Goal: Task Accomplishment & Management: Manage account settings

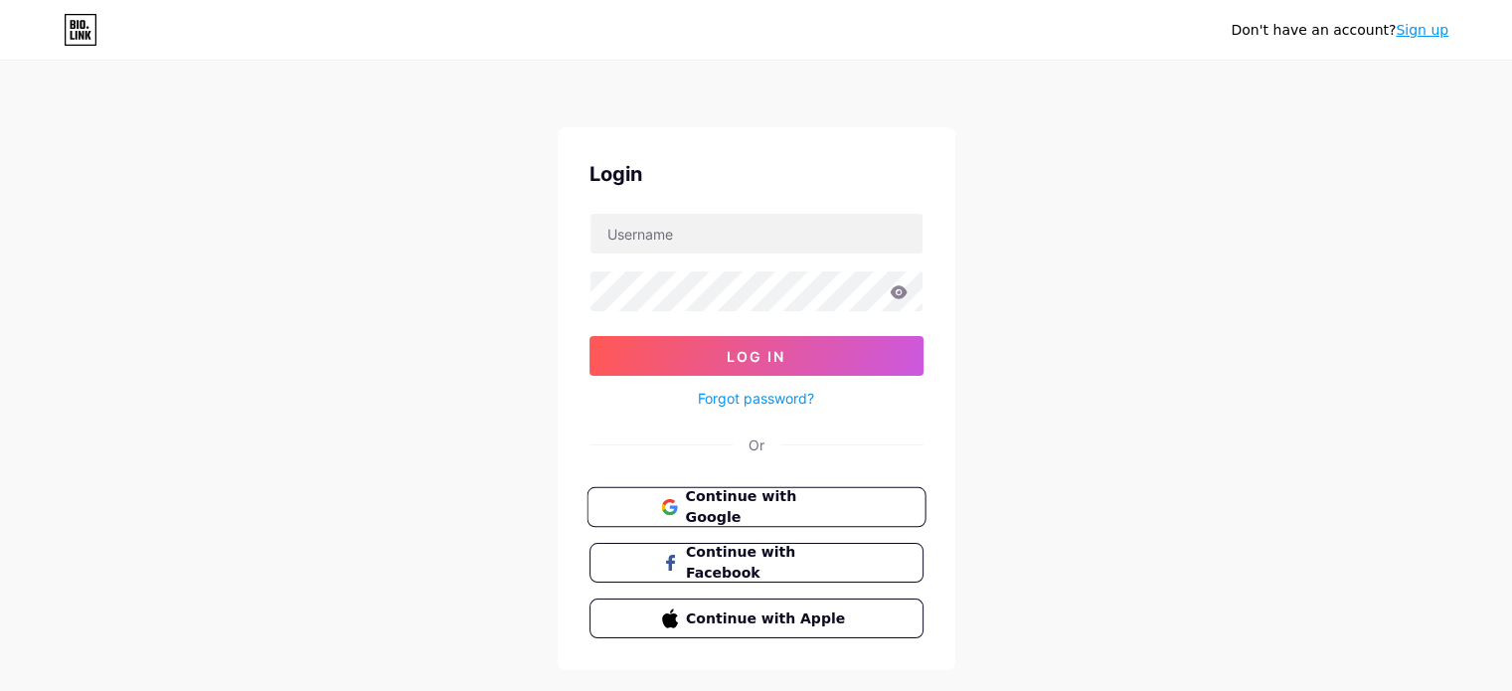
click at [891, 508] on button "Continue with Google" at bounding box center [755, 507] width 339 height 41
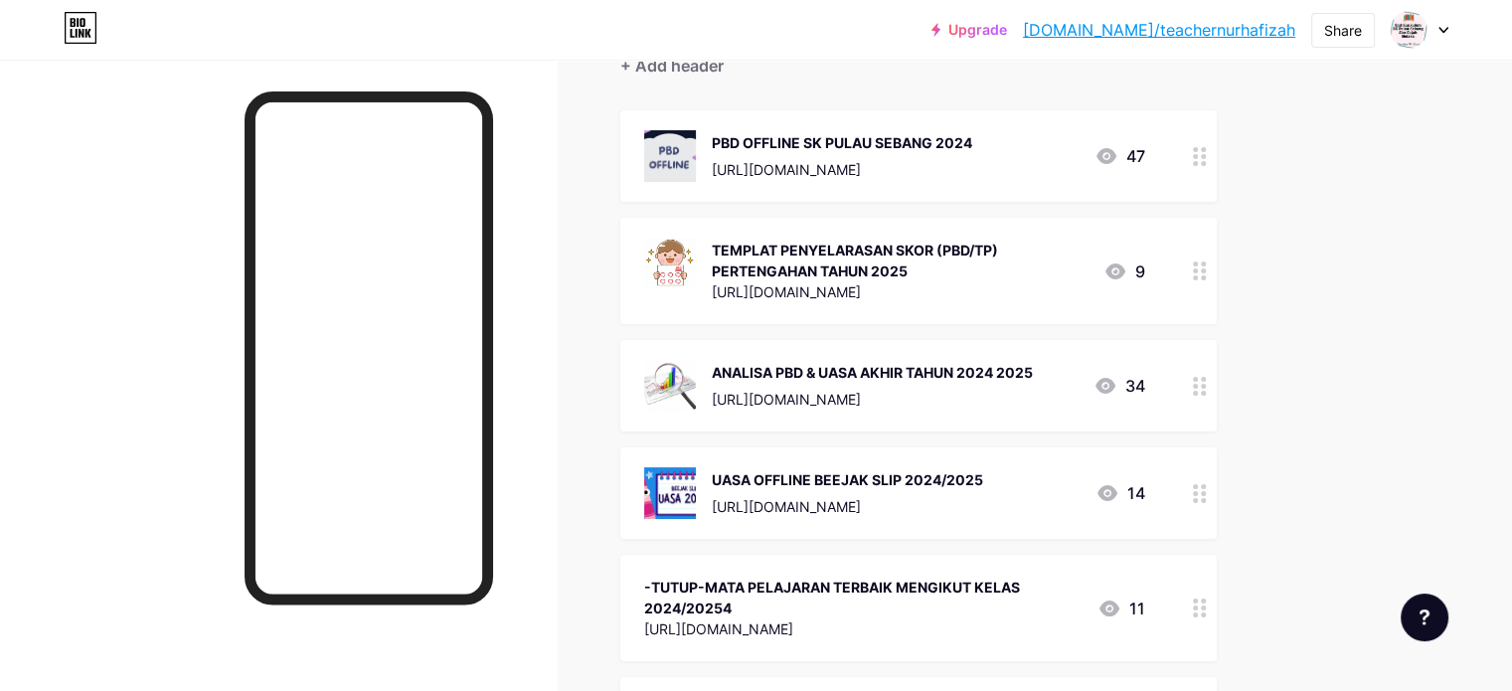
scroll to position [217, 0]
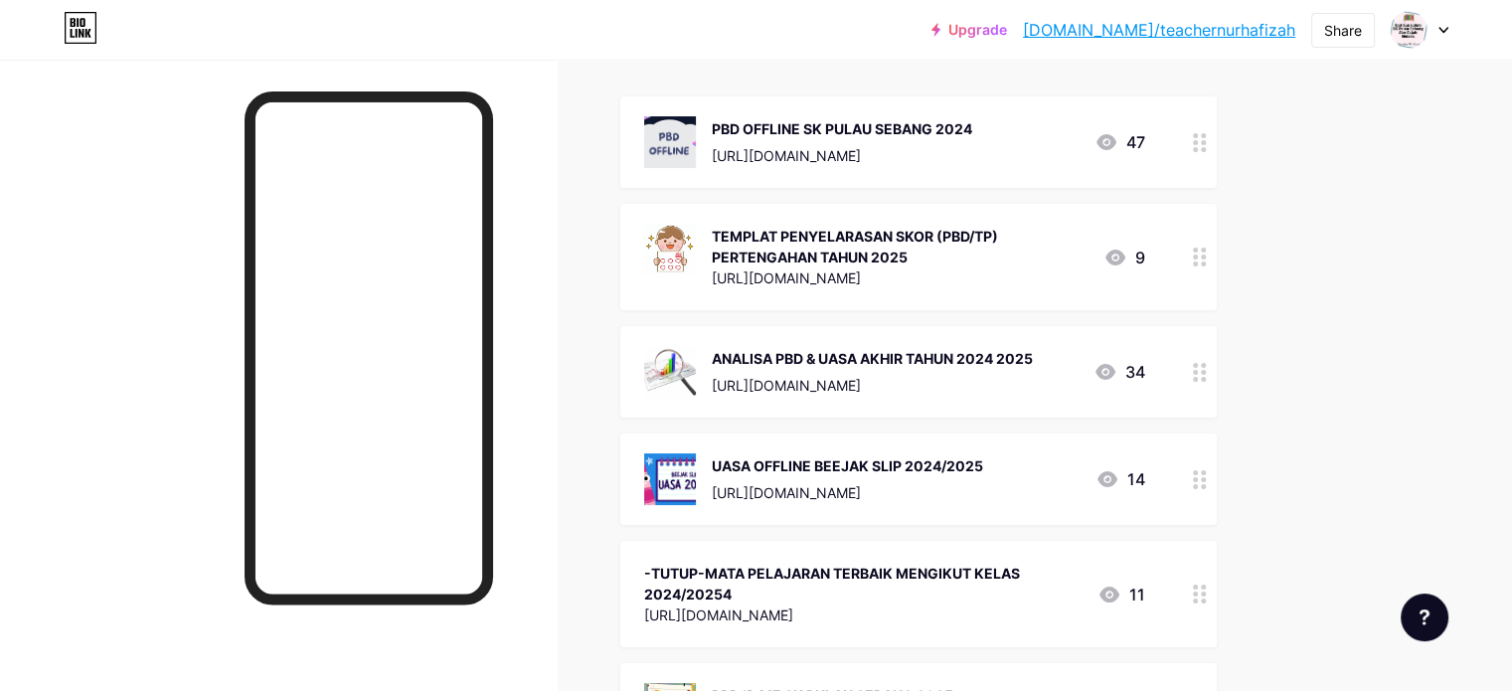
click at [1207, 370] on icon at bounding box center [1200, 372] width 14 height 19
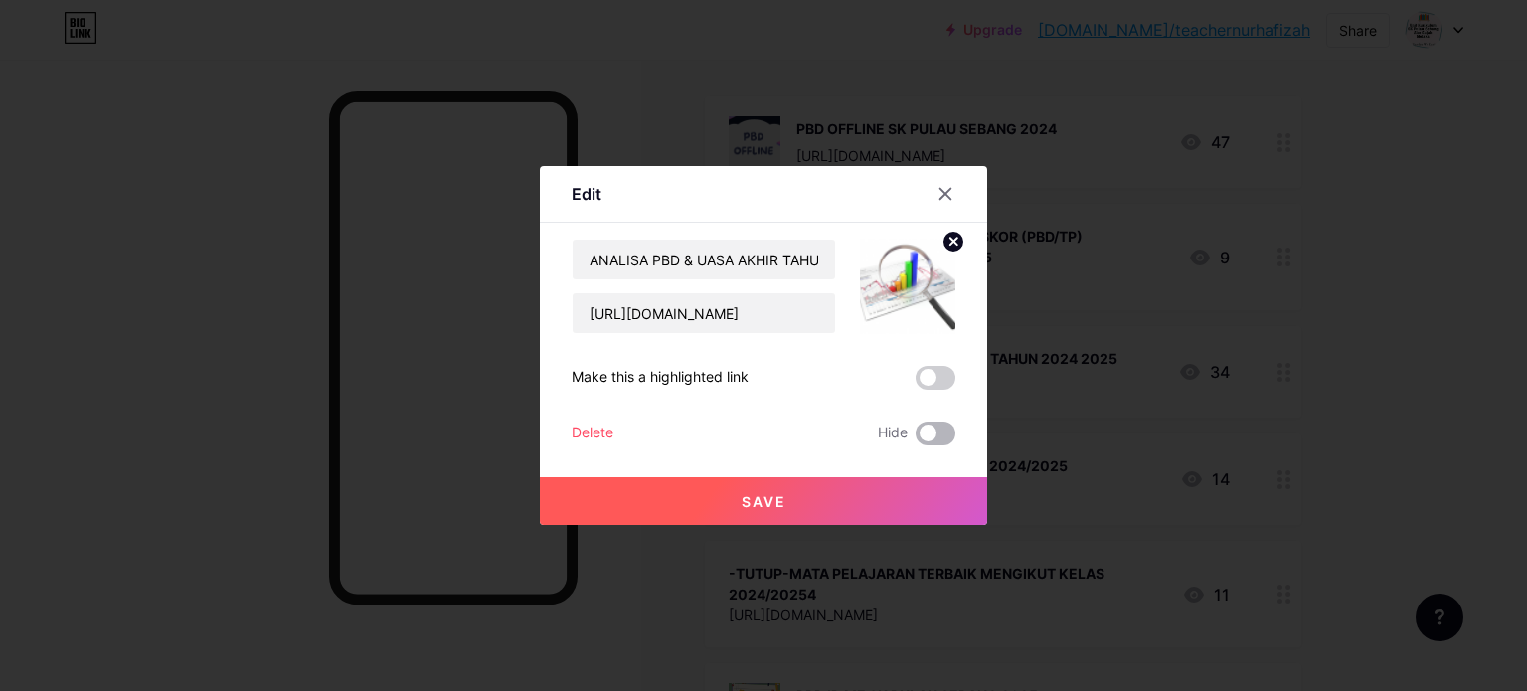
click at [933, 431] on span at bounding box center [935, 433] width 40 height 24
click at [915, 438] on input "checkbox" at bounding box center [915, 438] width 0 height 0
click at [888, 503] on button "Save" at bounding box center [763, 501] width 447 height 48
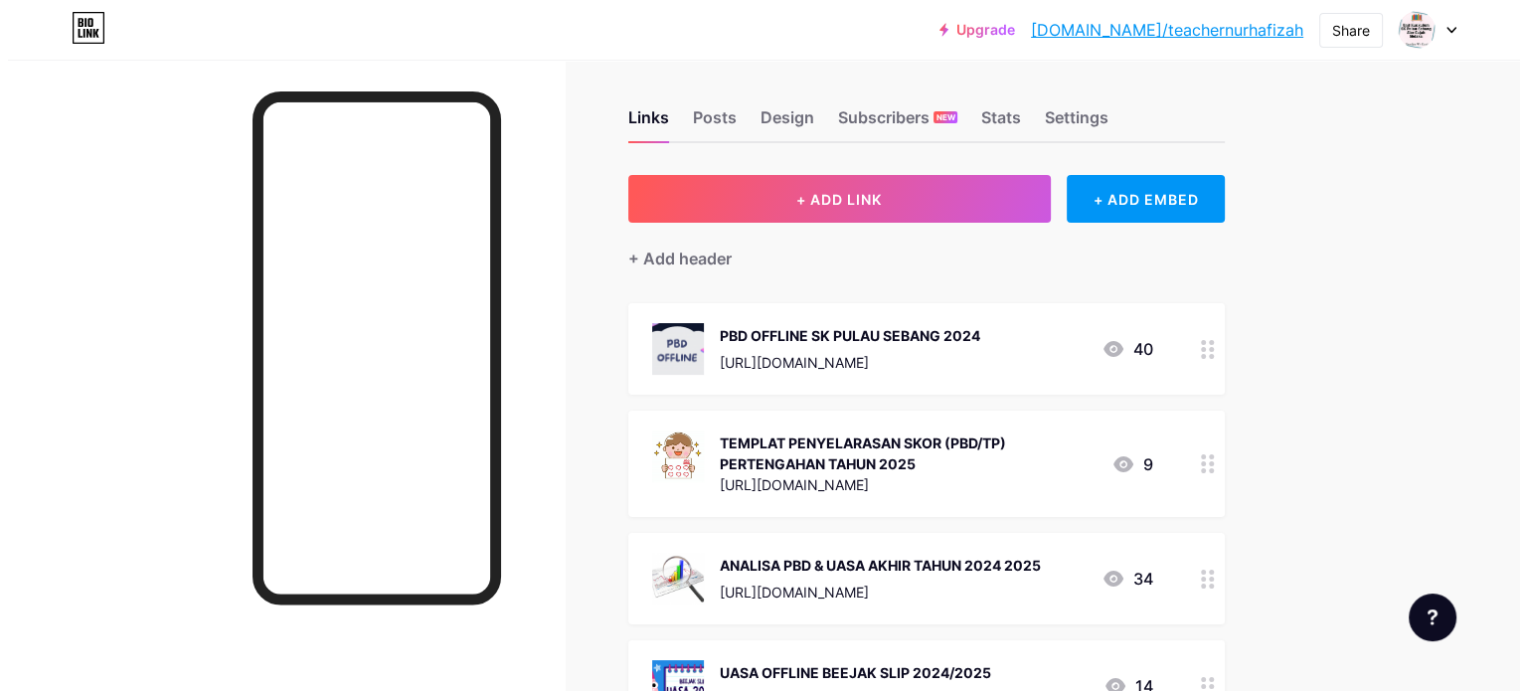
scroll to position [4, 0]
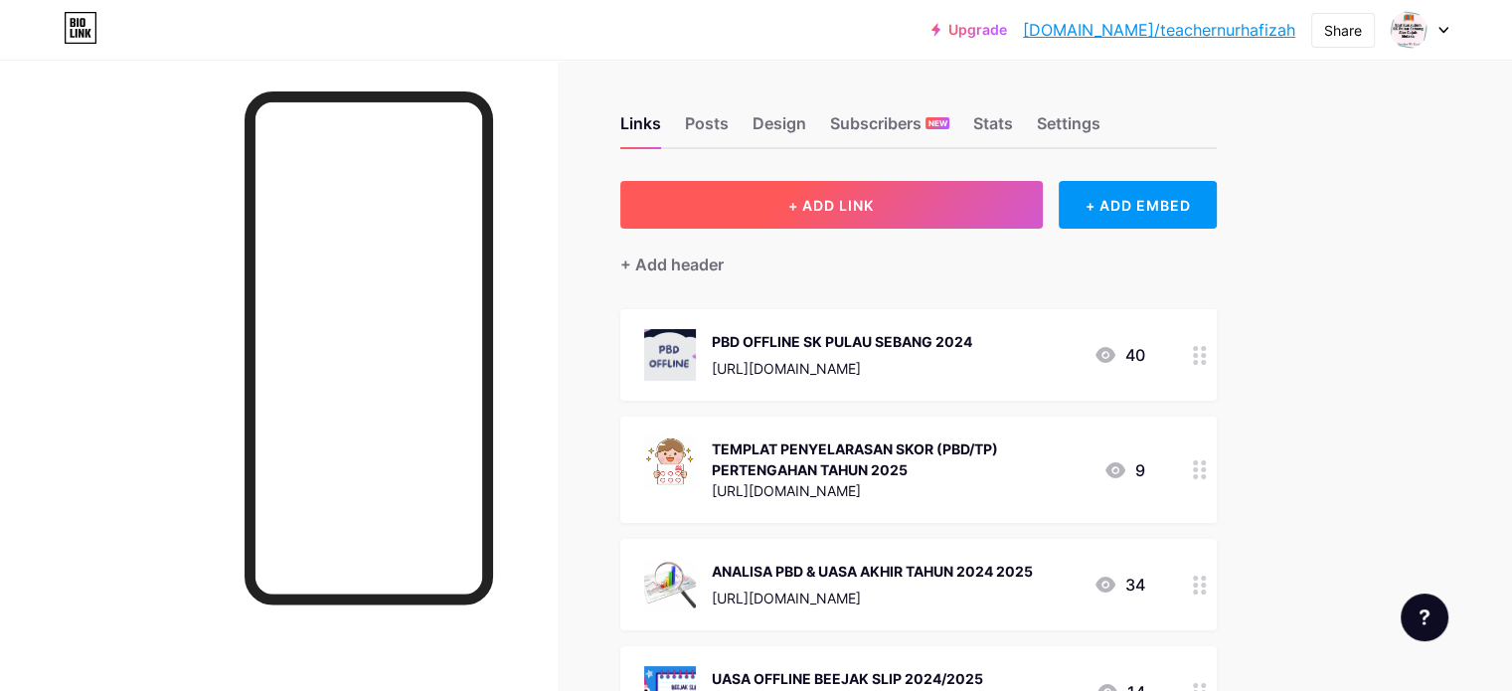
click at [873, 205] on span "+ ADD LINK" at bounding box center [830, 205] width 85 height 17
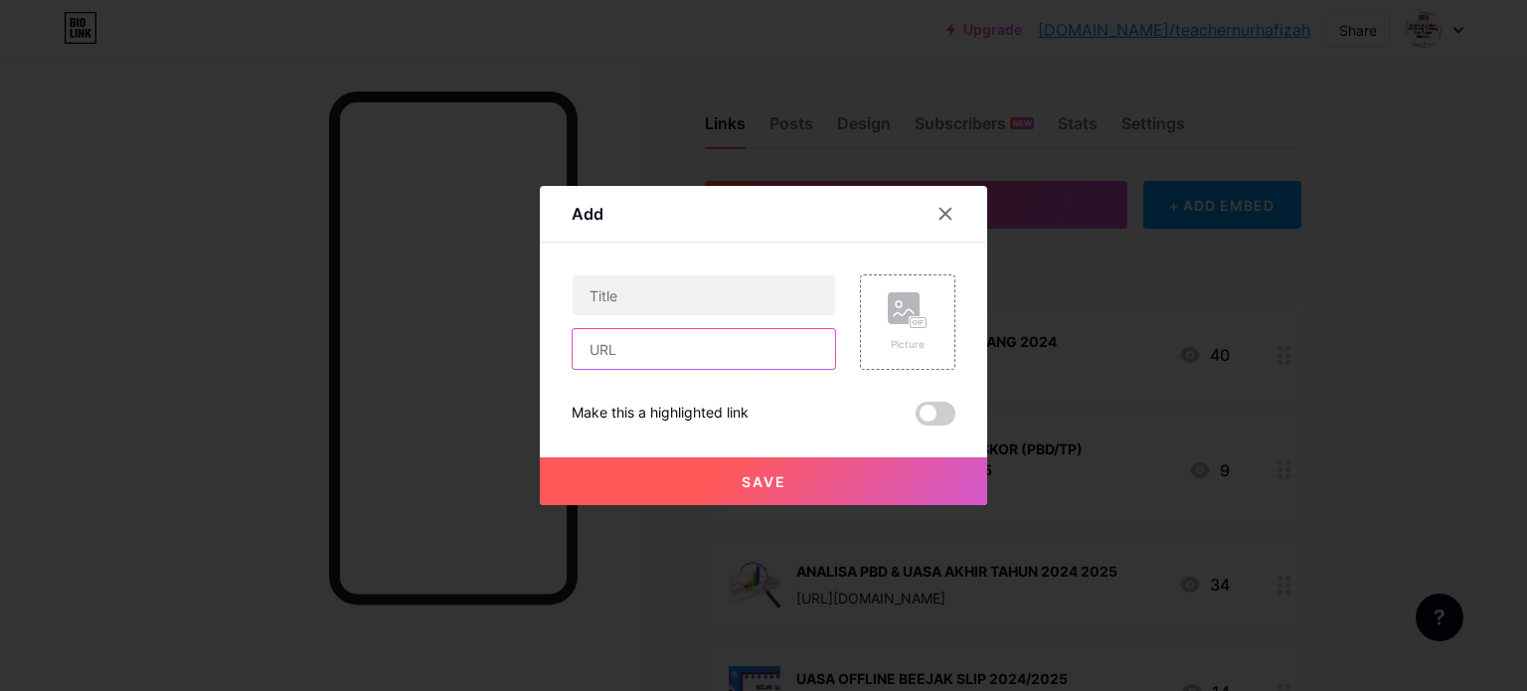
click at [665, 348] on input "text" at bounding box center [704, 349] width 262 height 40
paste input "[URL][DOMAIN_NAME]"
type input "[URL][DOMAIN_NAME]"
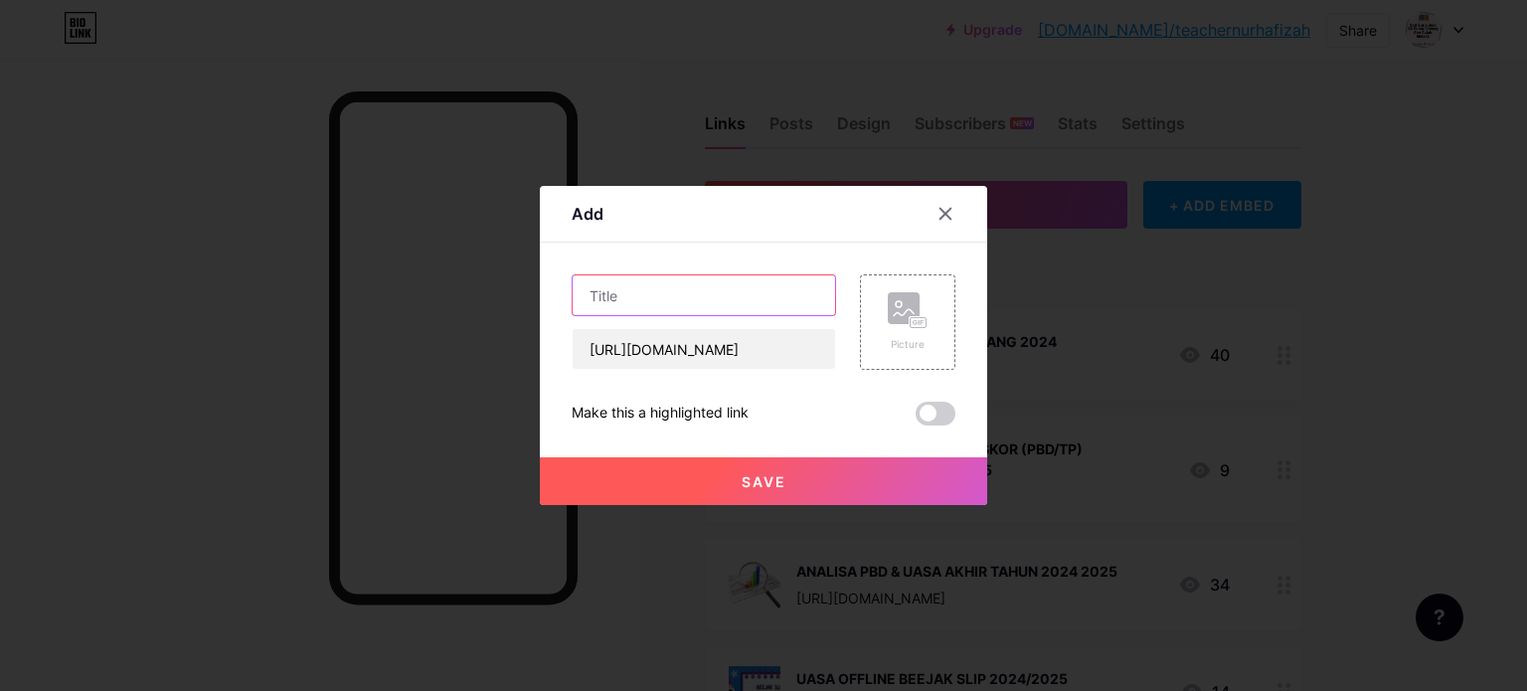
click at [636, 295] on input "text" at bounding box center [704, 295] width 262 height 40
type input "PBD KELAS PERTENGAHAN TAHUN 2025"
click at [652, 471] on button "Save" at bounding box center [763, 481] width 447 height 48
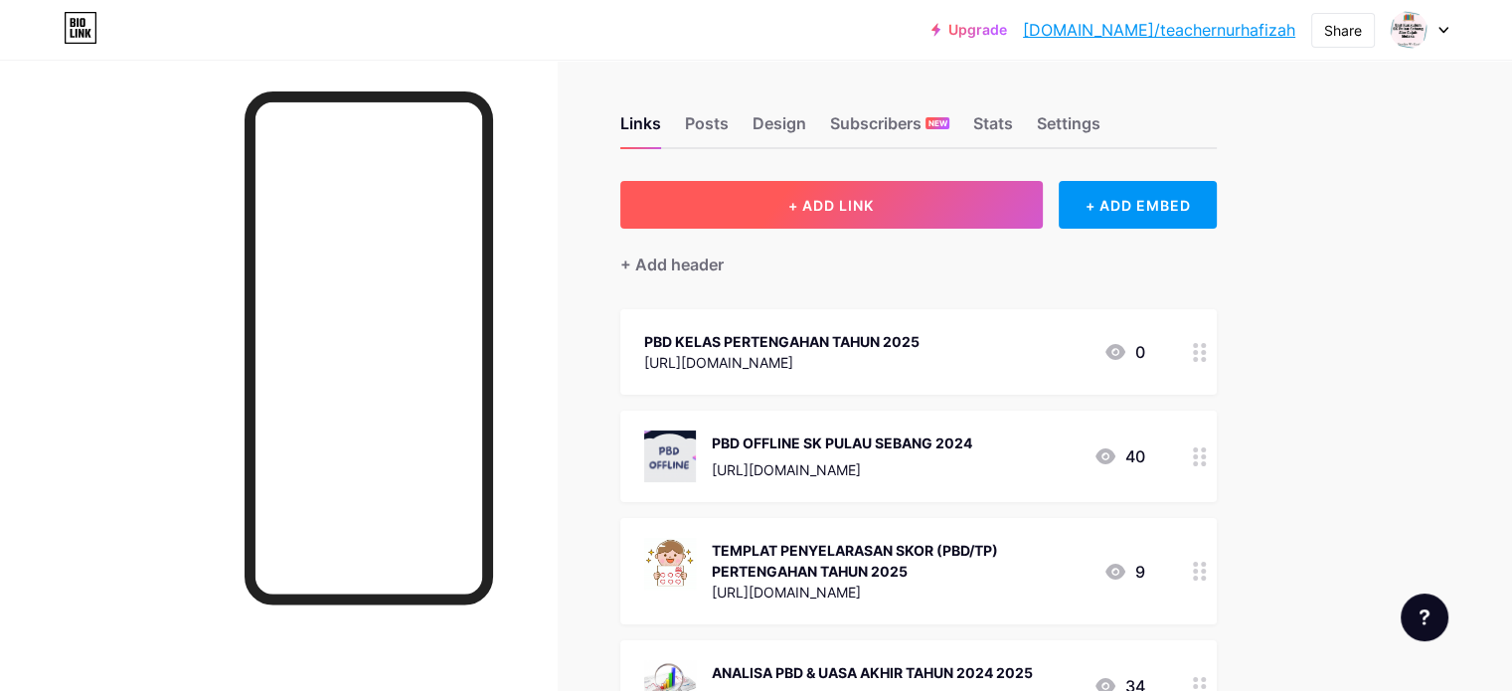
click at [973, 209] on button "+ ADD LINK" at bounding box center [831, 205] width 422 height 48
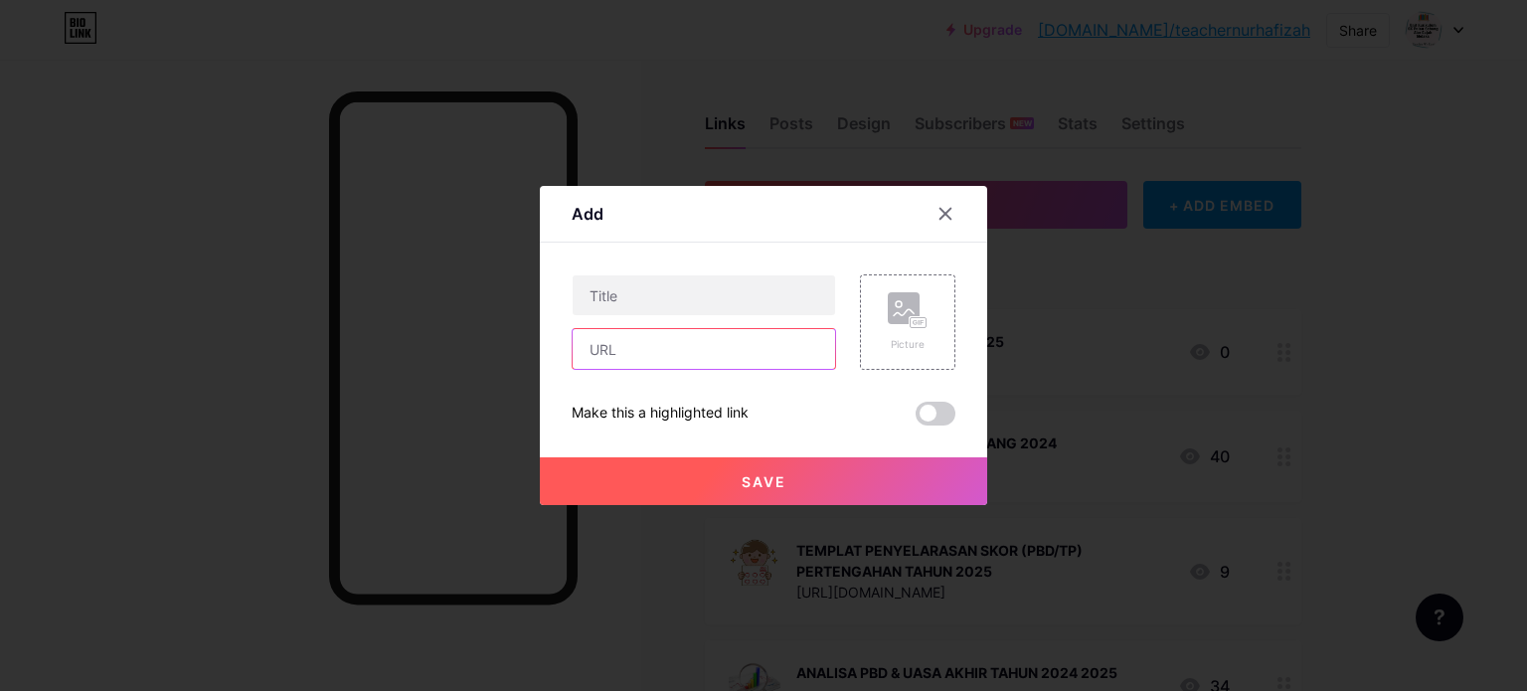
paste input "[URL][DOMAIN_NAME]"
type input "[URL][DOMAIN_NAME]"
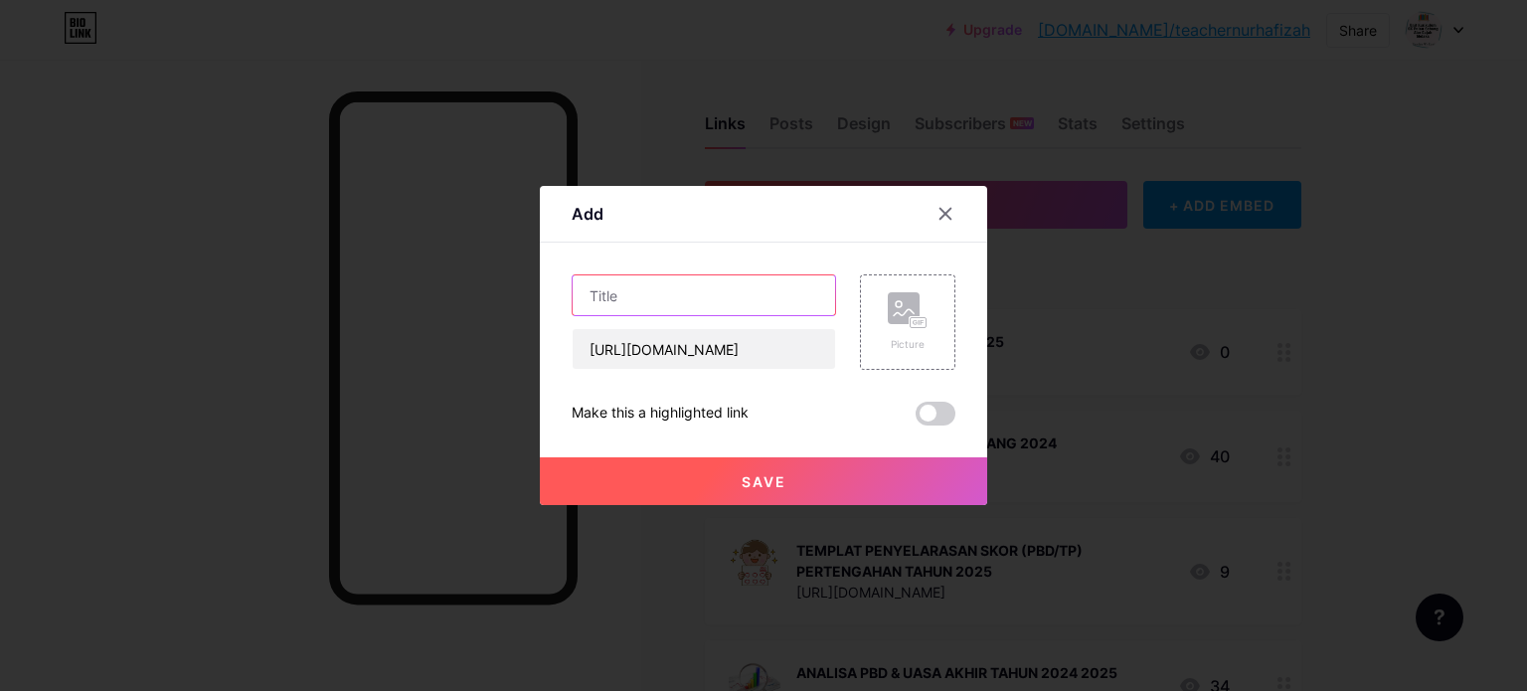
scroll to position [0, 0]
click at [643, 288] on input "text" at bounding box center [704, 295] width 262 height 40
type input "ANALISIS MATA PELAJARAN PERTENGAHAN TAHUN 2025"
click at [683, 481] on button "Save" at bounding box center [763, 481] width 447 height 48
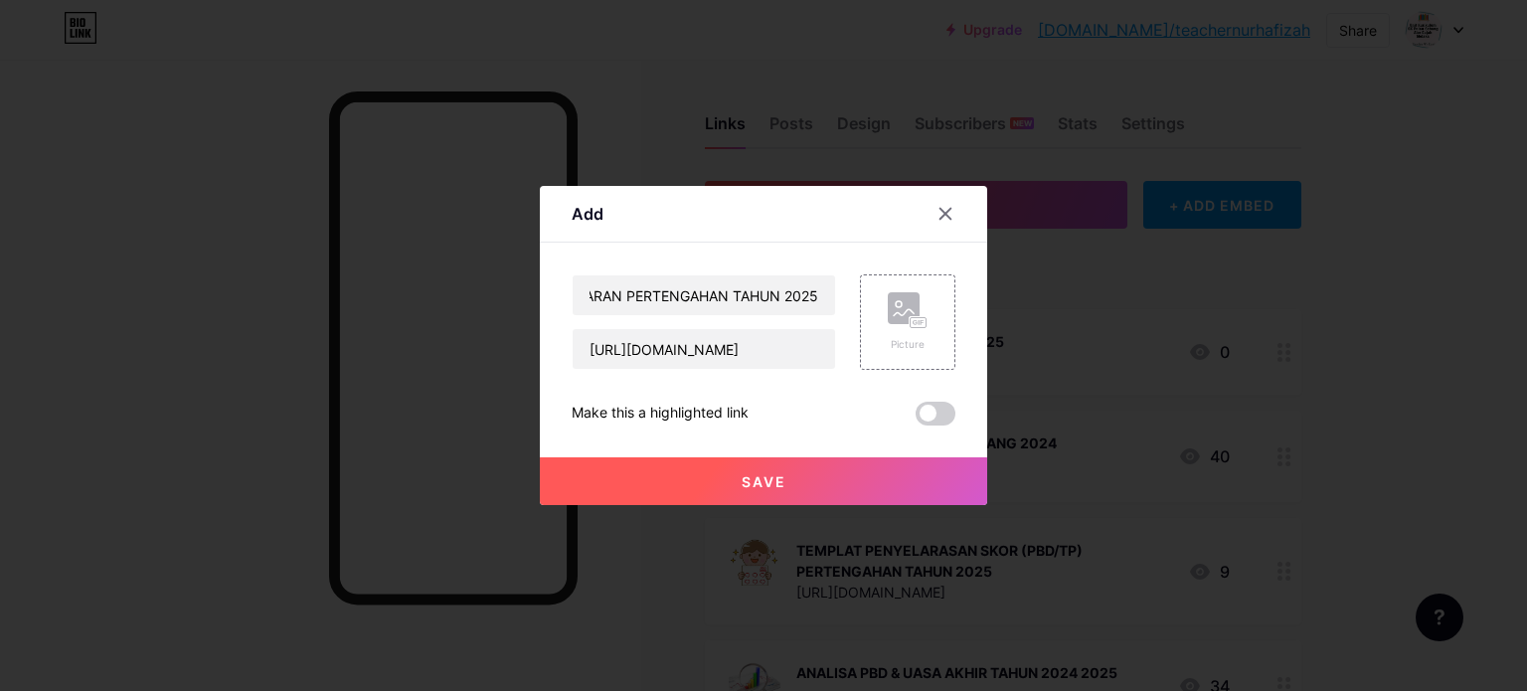
scroll to position [0, 0]
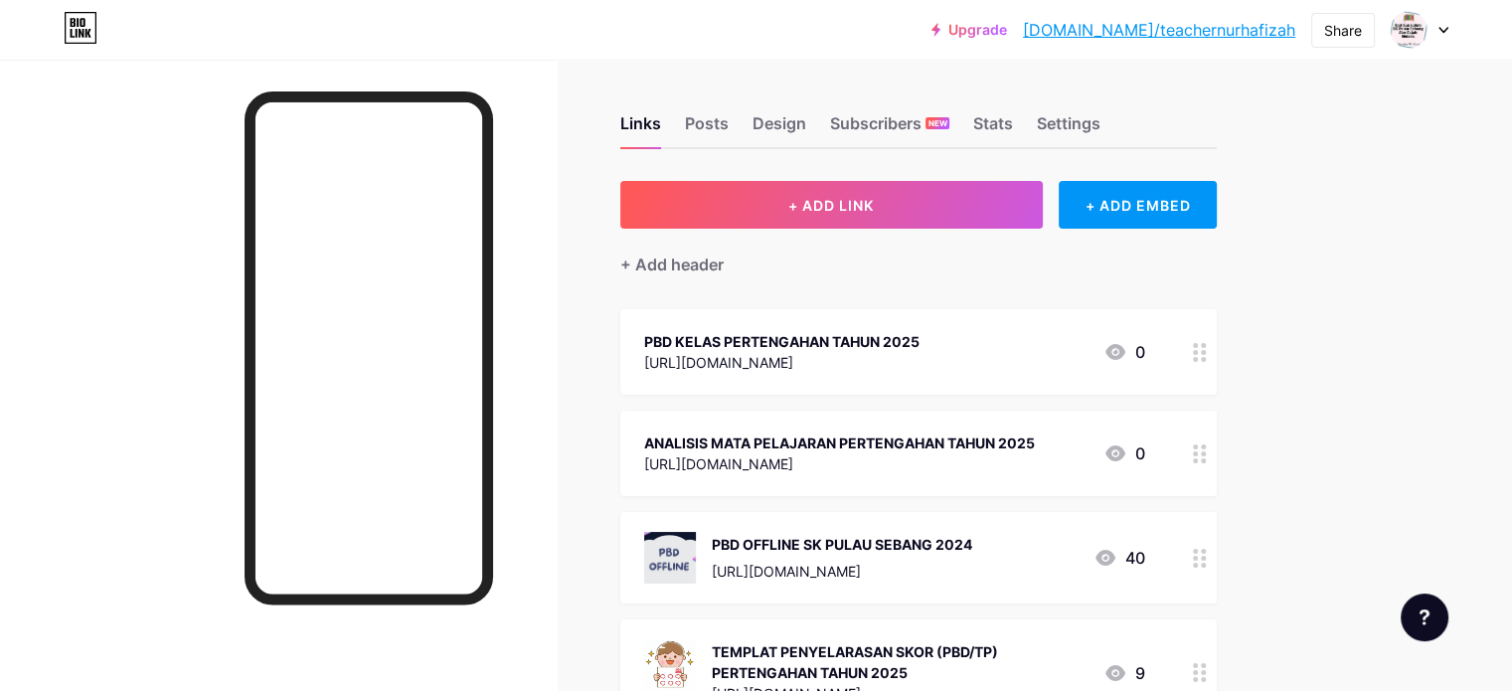
click at [1207, 346] on icon at bounding box center [1200, 352] width 14 height 19
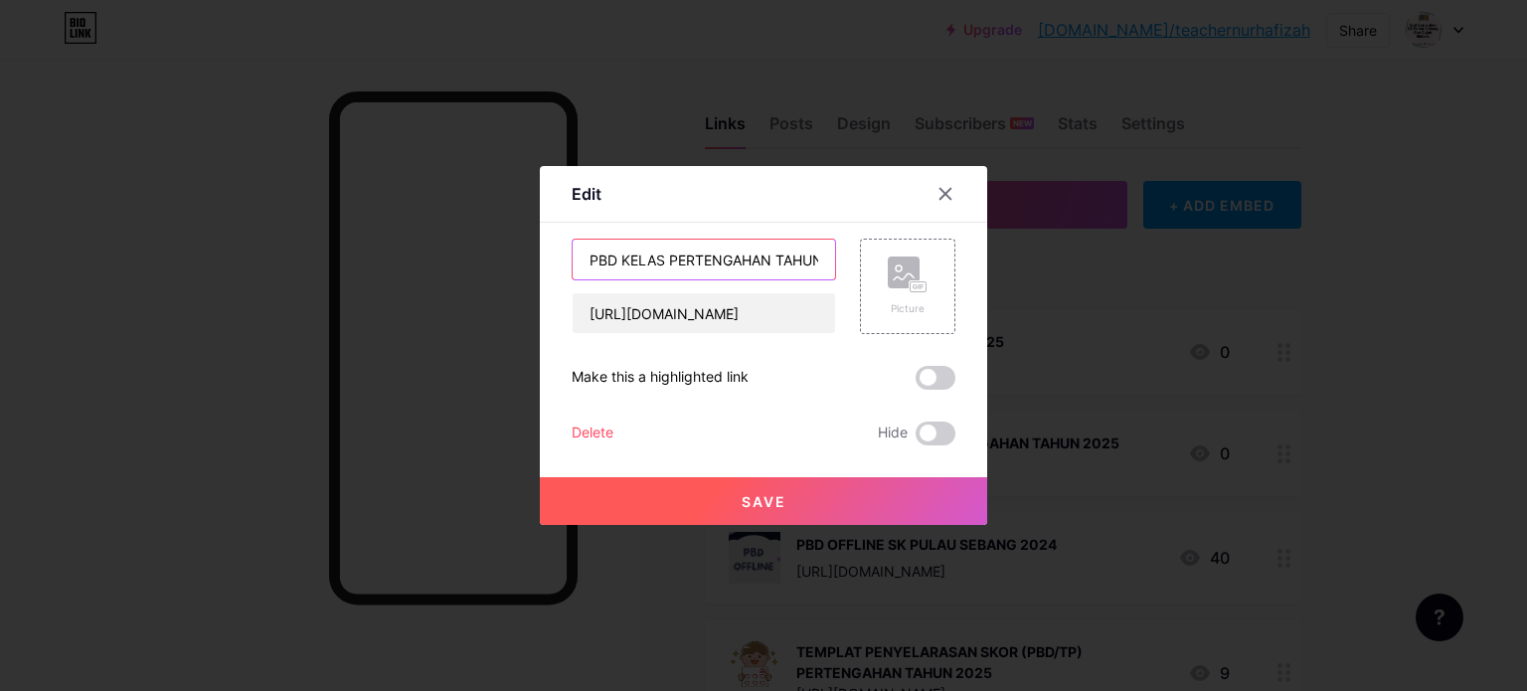
click at [581, 253] on input "PBD KELAS PERTENGAHAN TAHUN 2025" at bounding box center [704, 260] width 262 height 40
type input "PELAPORAN PBD KELAS PERTENGAHAN TAHUN 2025"
click at [660, 491] on button "Save" at bounding box center [763, 501] width 447 height 48
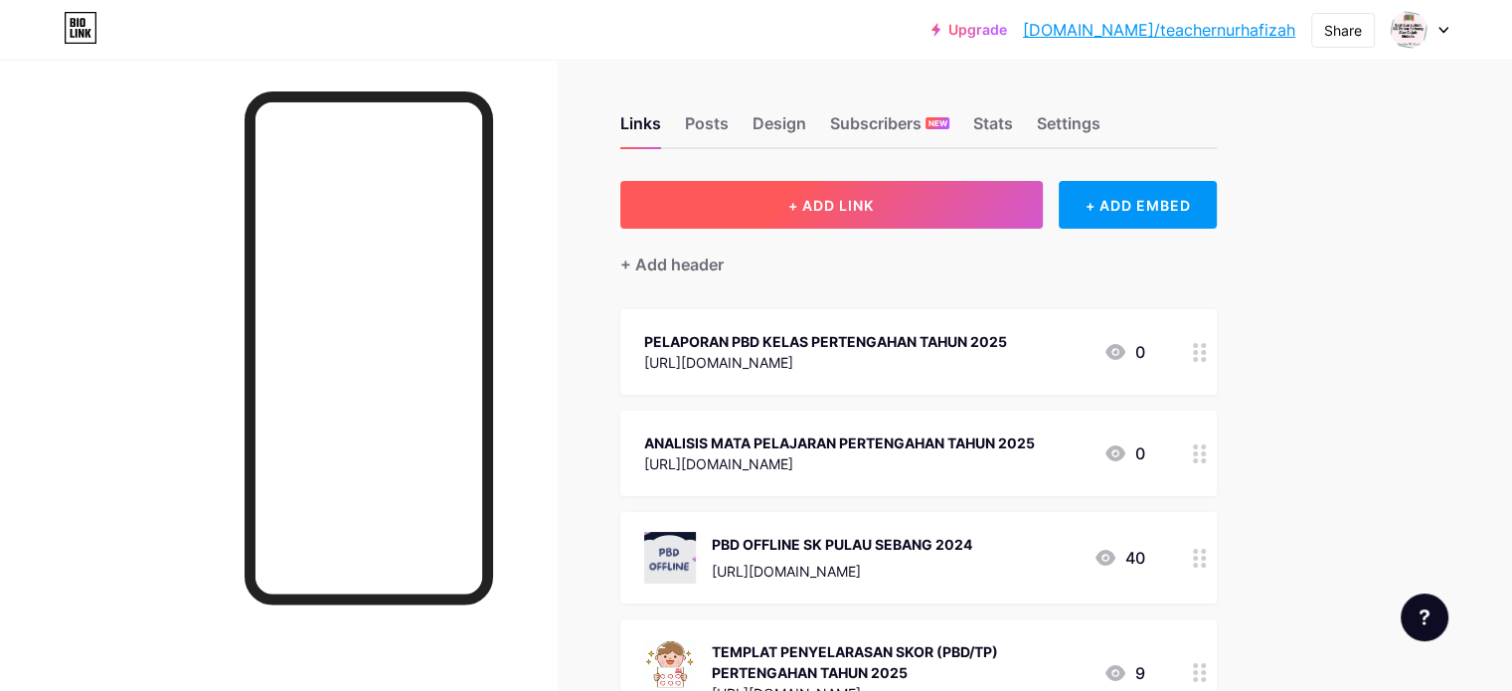
click at [874, 210] on span "+ ADD LINK" at bounding box center [830, 205] width 85 height 17
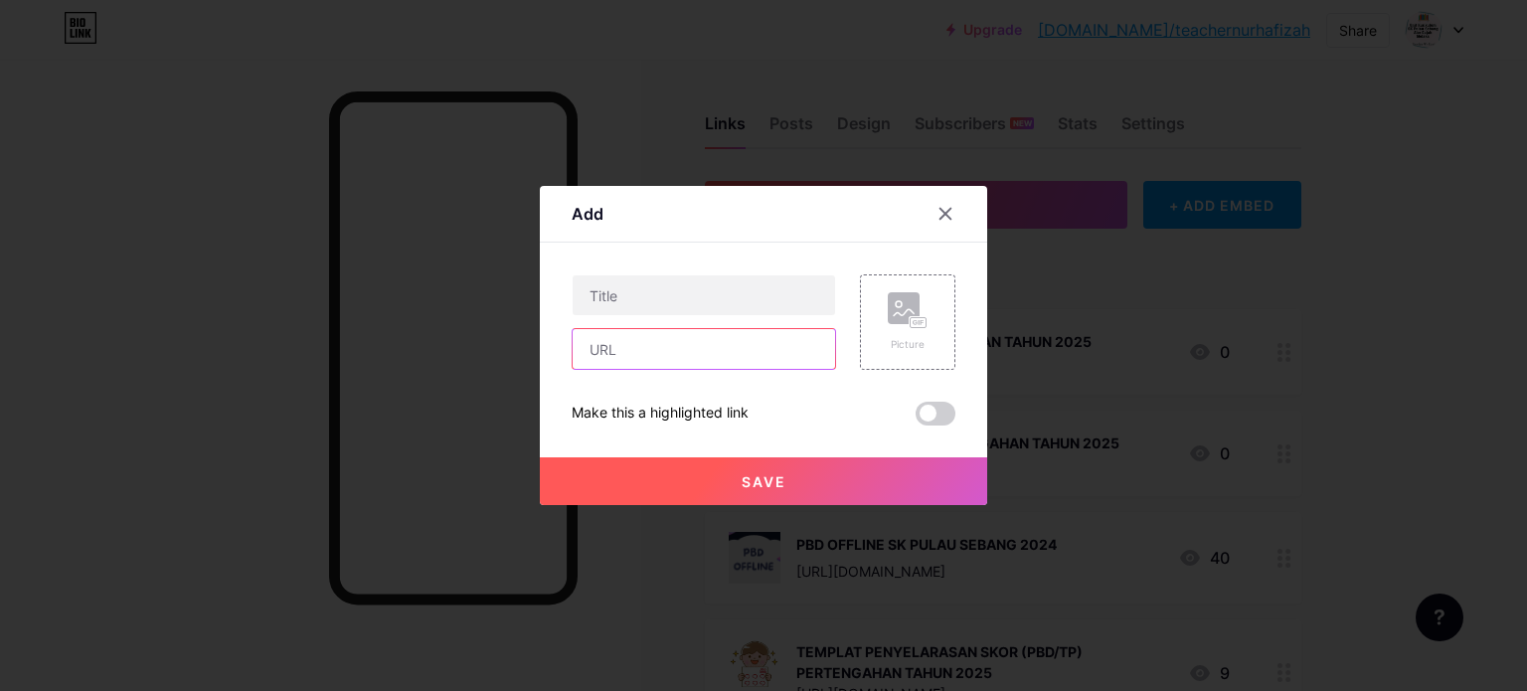
paste input "[URL][DOMAIN_NAME]"
type input "[URL][DOMAIN_NAME]"
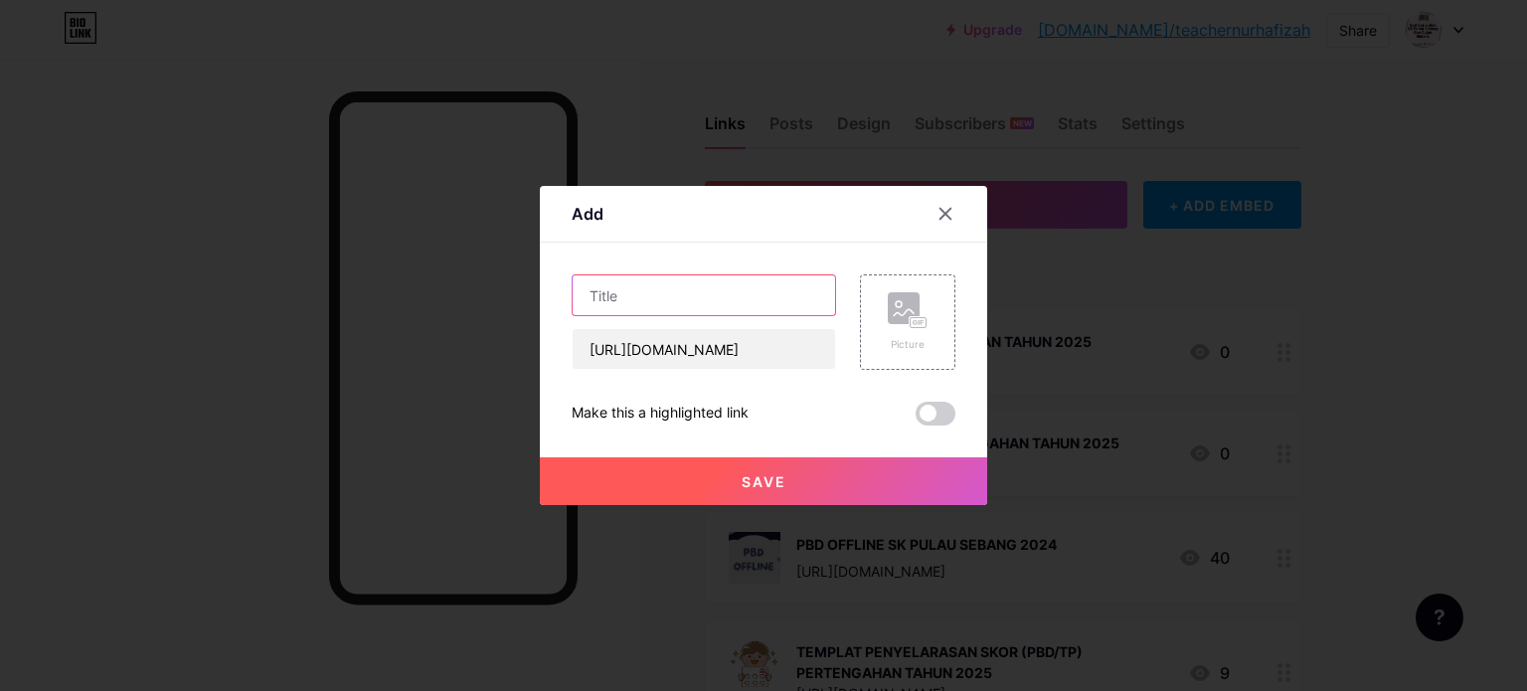
click at [650, 293] on input "text" at bounding box center [704, 295] width 262 height 40
type input "ANALISIS MATA PELAJARAN PERTENGAHAN TAHUN 2025 PERATUS"
click at [640, 488] on button "Save" at bounding box center [763, 481] width 447 height 48
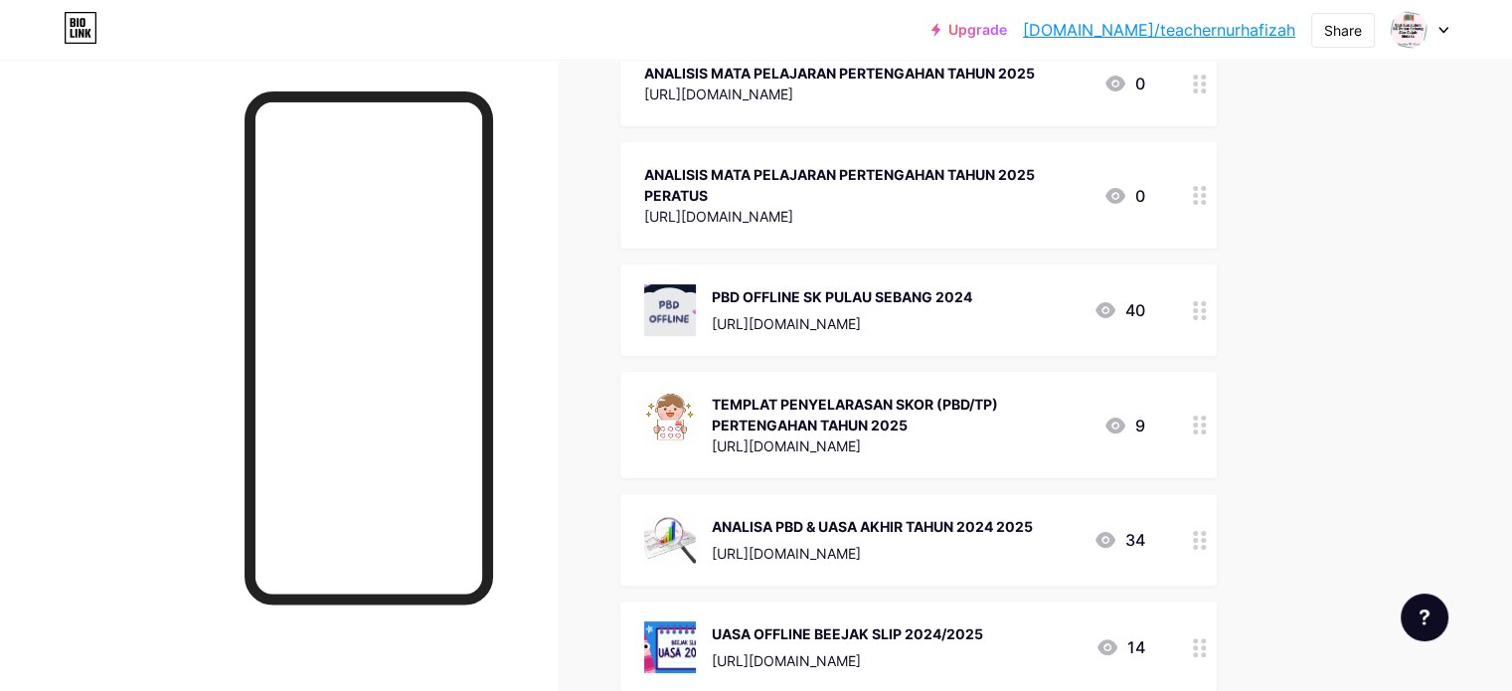
scroll to position [377, 0]
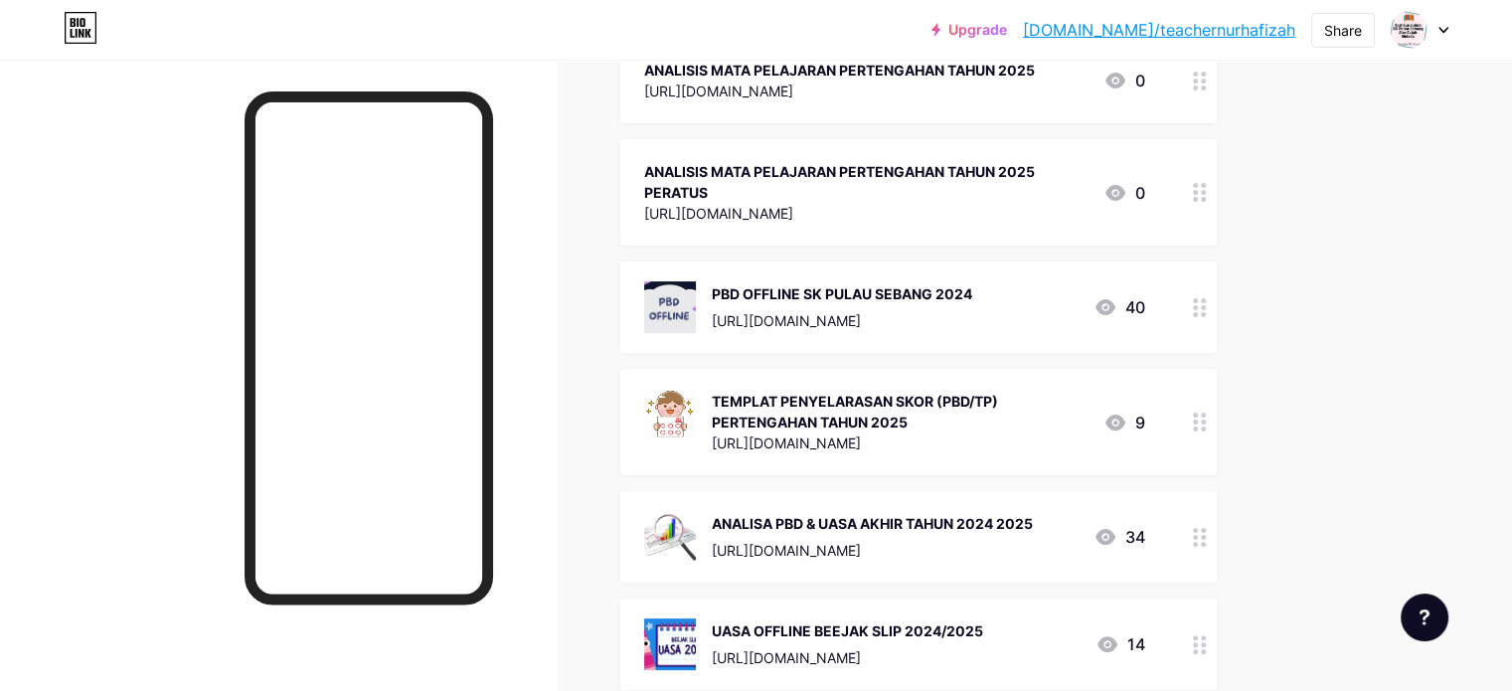
click at [1026, 424] on div "TEMPLAT PENYELARASAN SKOR (PBD/TP) PERTENGAHAN TAHUN 2025" at bounding box center [900, 412] width 376 height 42
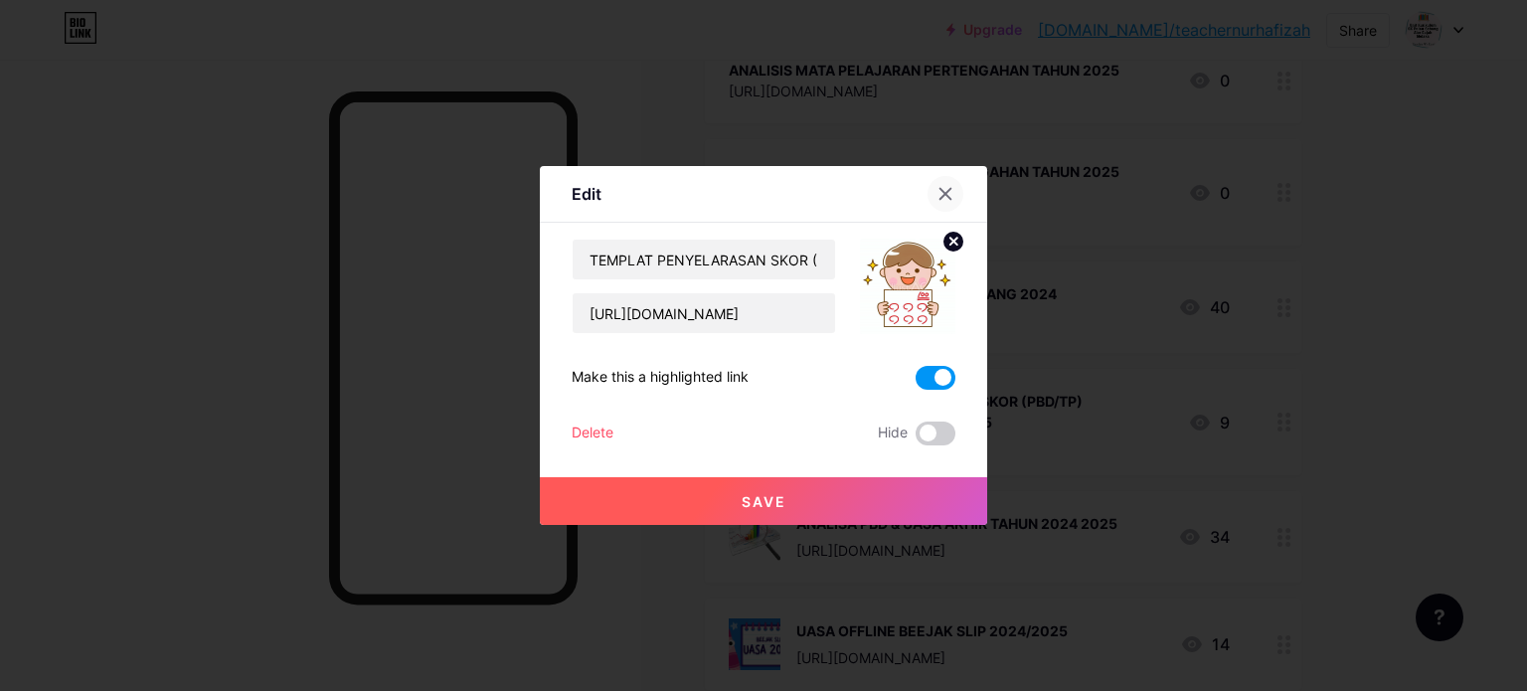
click at [940, 194] on icon at bounding box center [945, 194] width 16 height 16
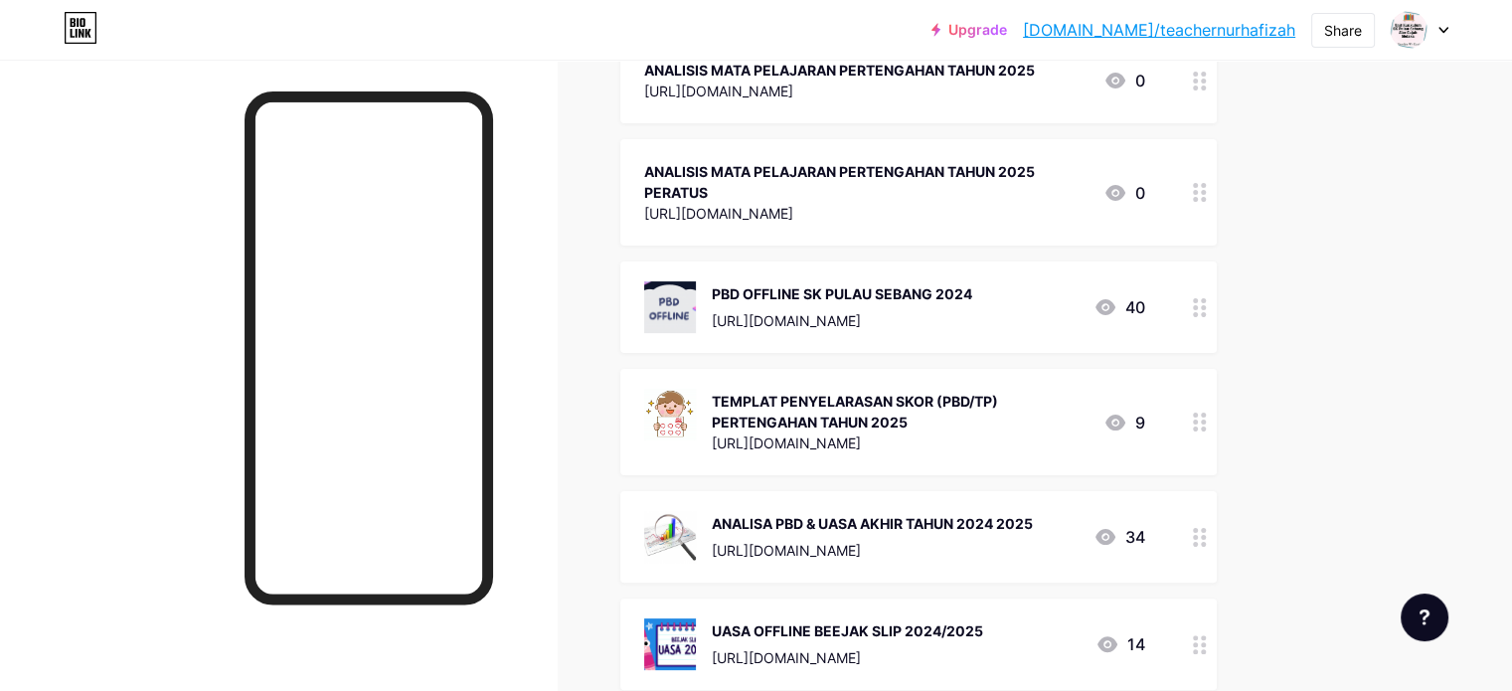
click at [1189, 27] on link "[DOMAIN_NAME]/teachernurhafizah" at bounding box center [1159, 30] width 272 height 24
click at [1328, 35] on div "Share" at bounding box center [1343, 30] width 38 height 21
click at [1189, 106] on div "Copy link" at bounding box center [1178, 102] width 74 height 24
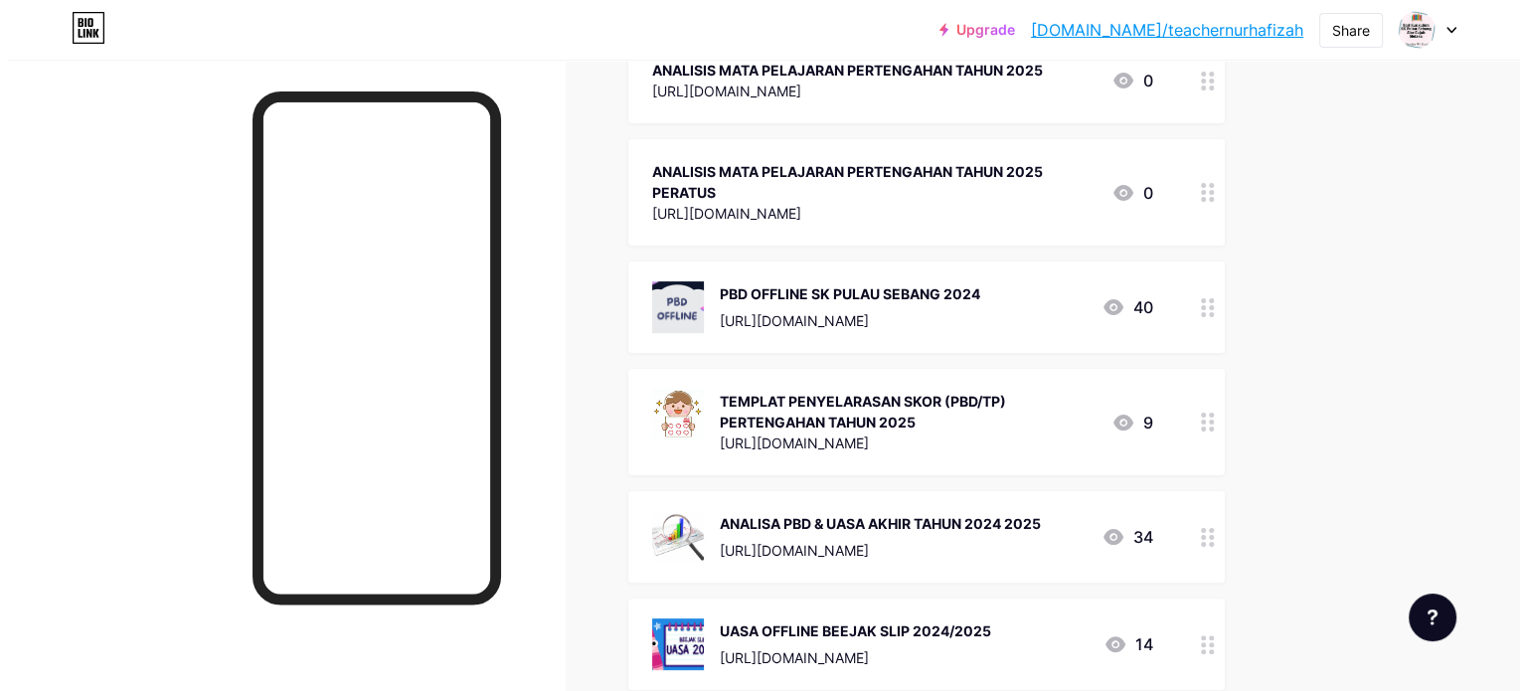
scroll to position [0, 0]
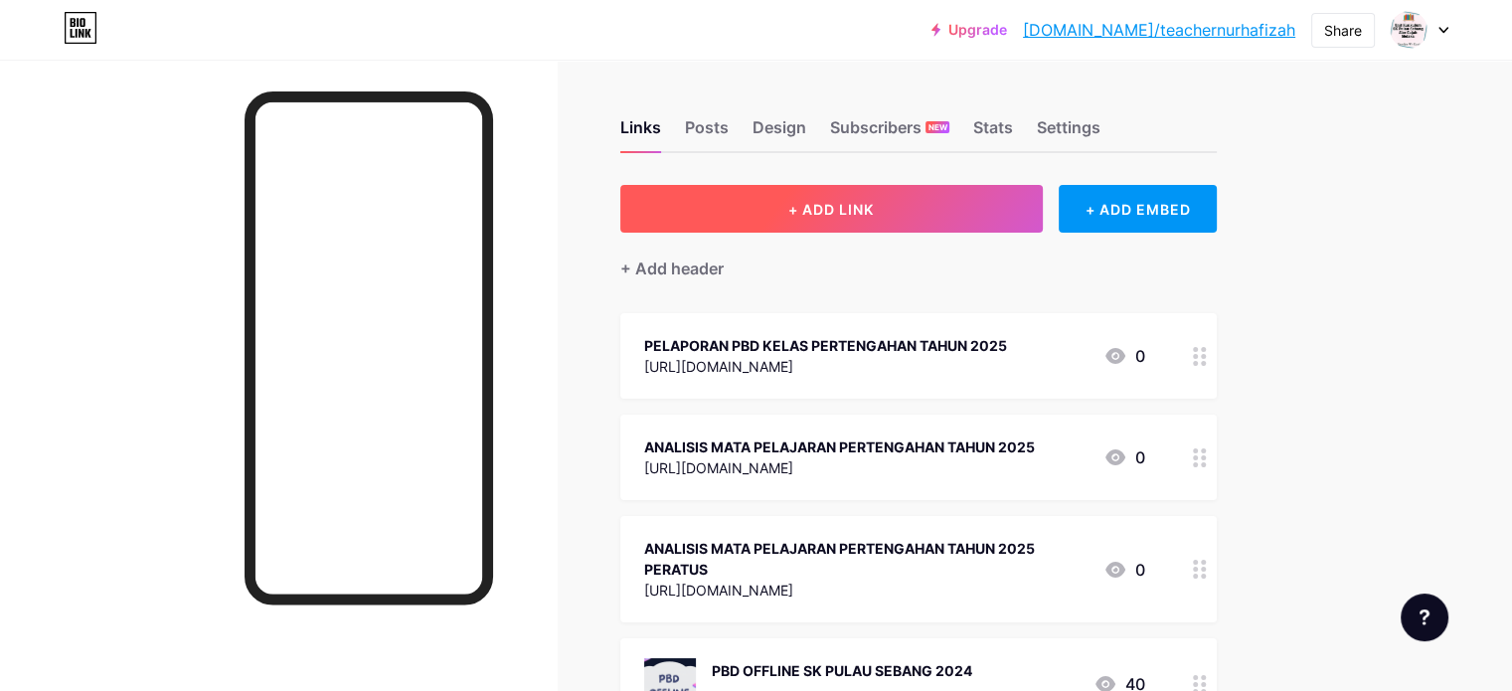
click at [874, 206] on span "+ ADD LINK" at bounding box center [830, 209] width 85 height 17
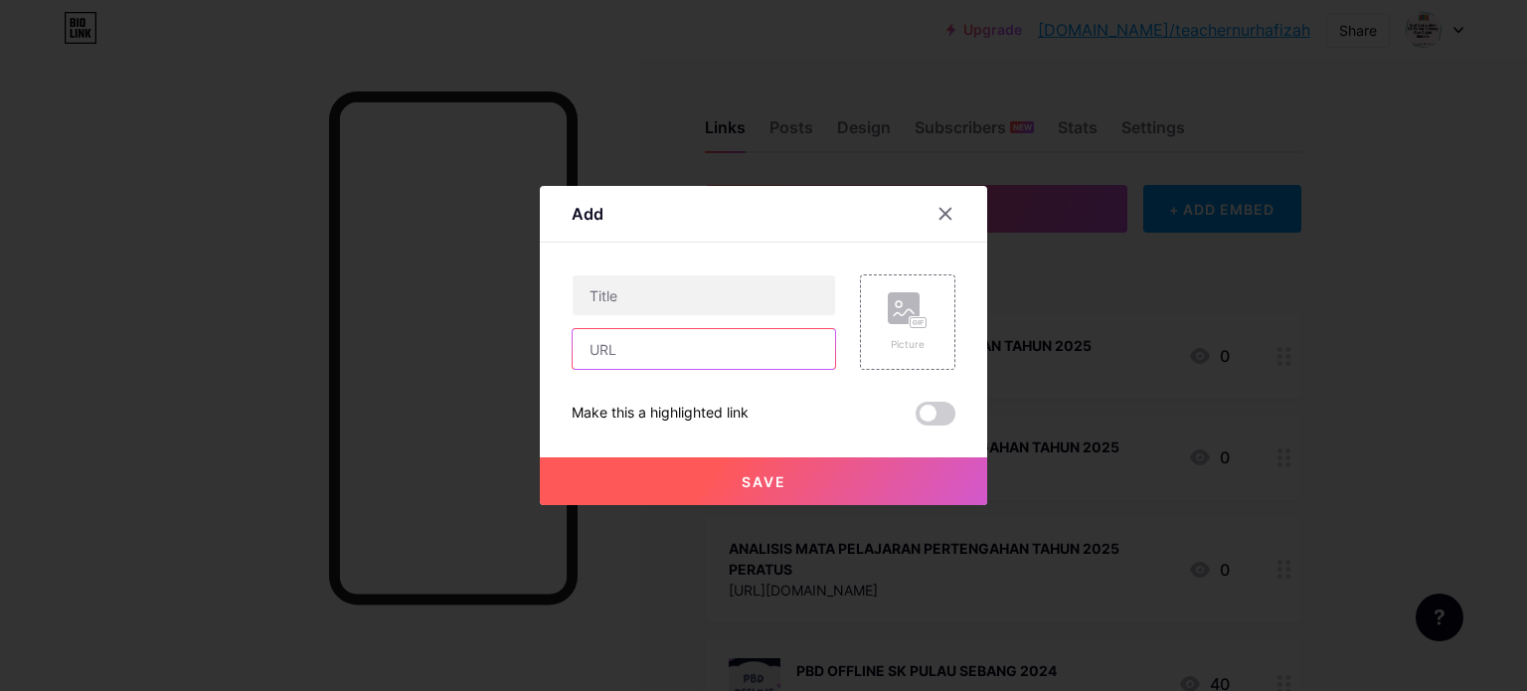
paste input "[URL][DOMAIN_NAME]"
type input "[URL][DOMAIN_NAME]"
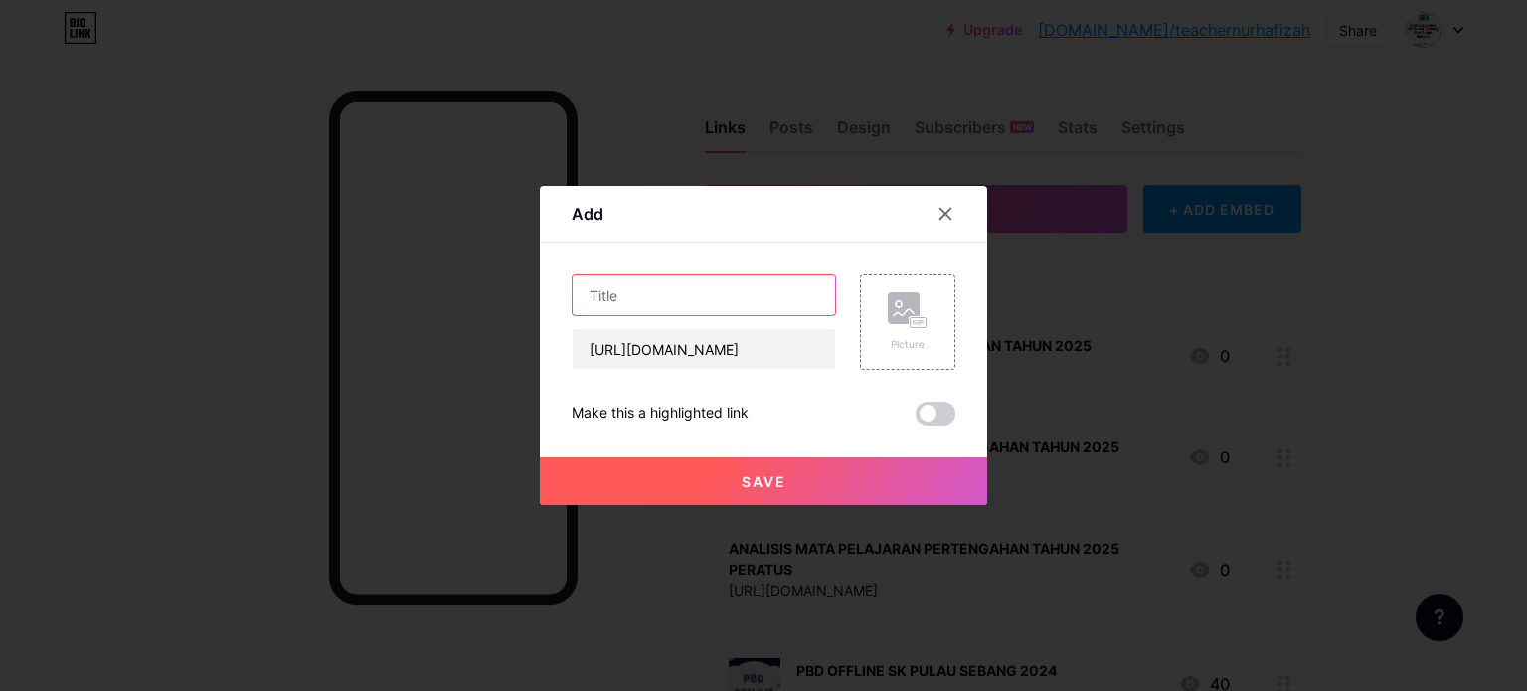
click at [660, 296] on input "text" at bounding box center [704, 295] width 262 height 40
type input "p"
type input "POST MORTEM PBD PANITIA PERTENGAHAN TAHUN 2025"
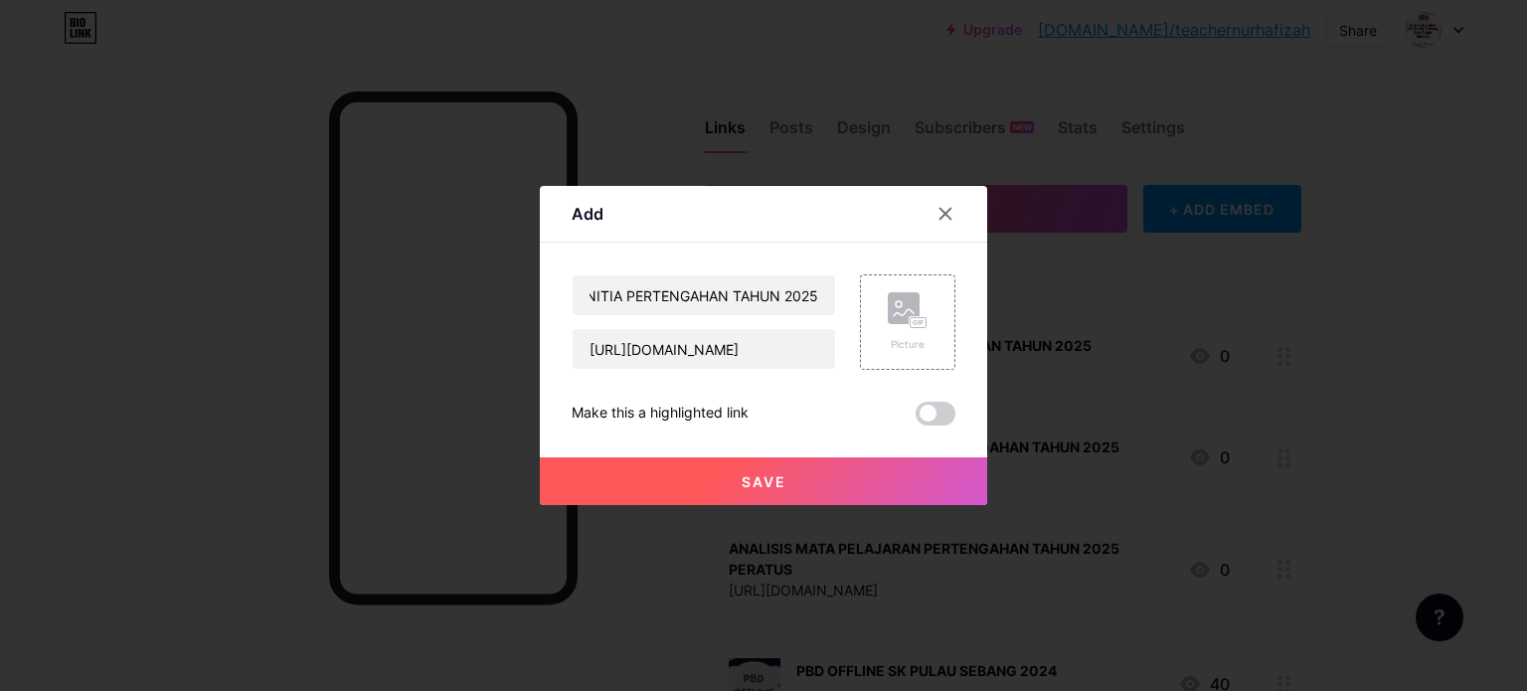
click at [838, 474] on button "Save" at bounding box center [763, 481] width 447 height 48
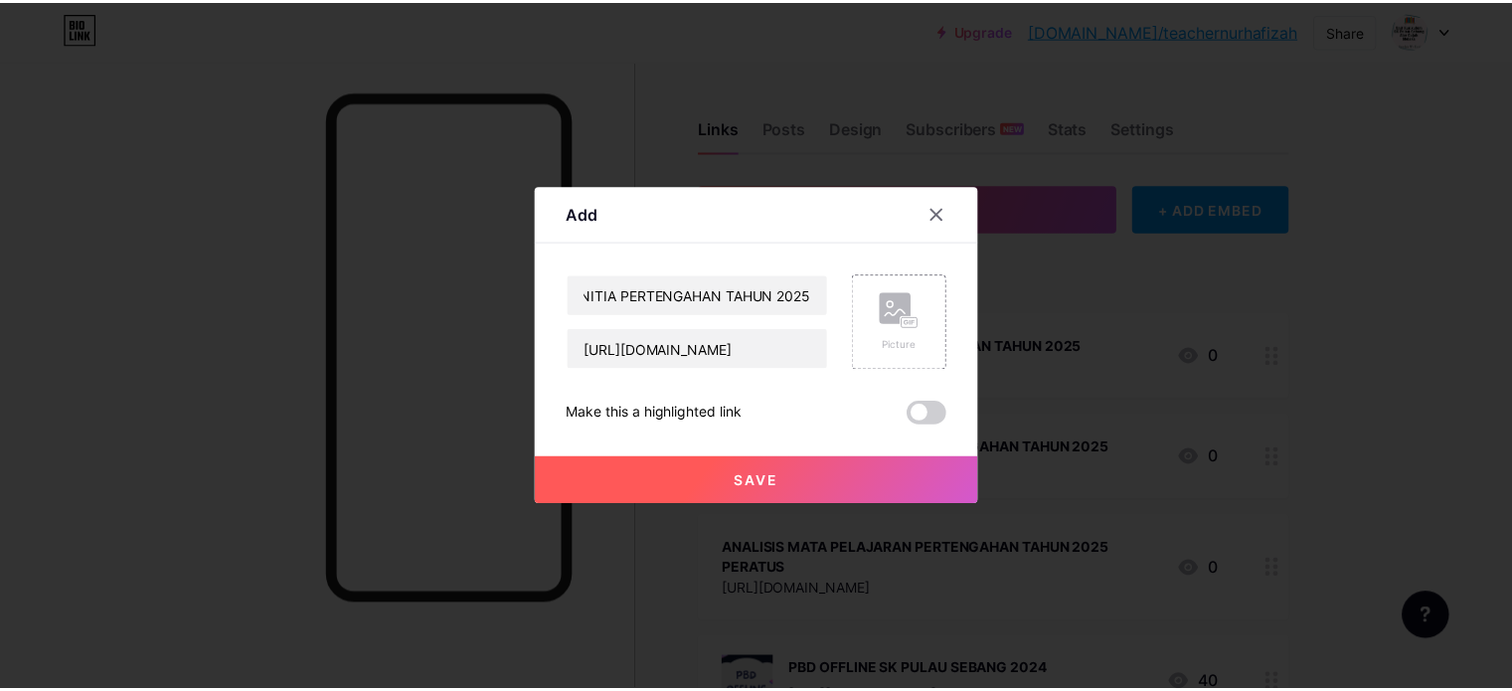
scroll to position [0, 0]
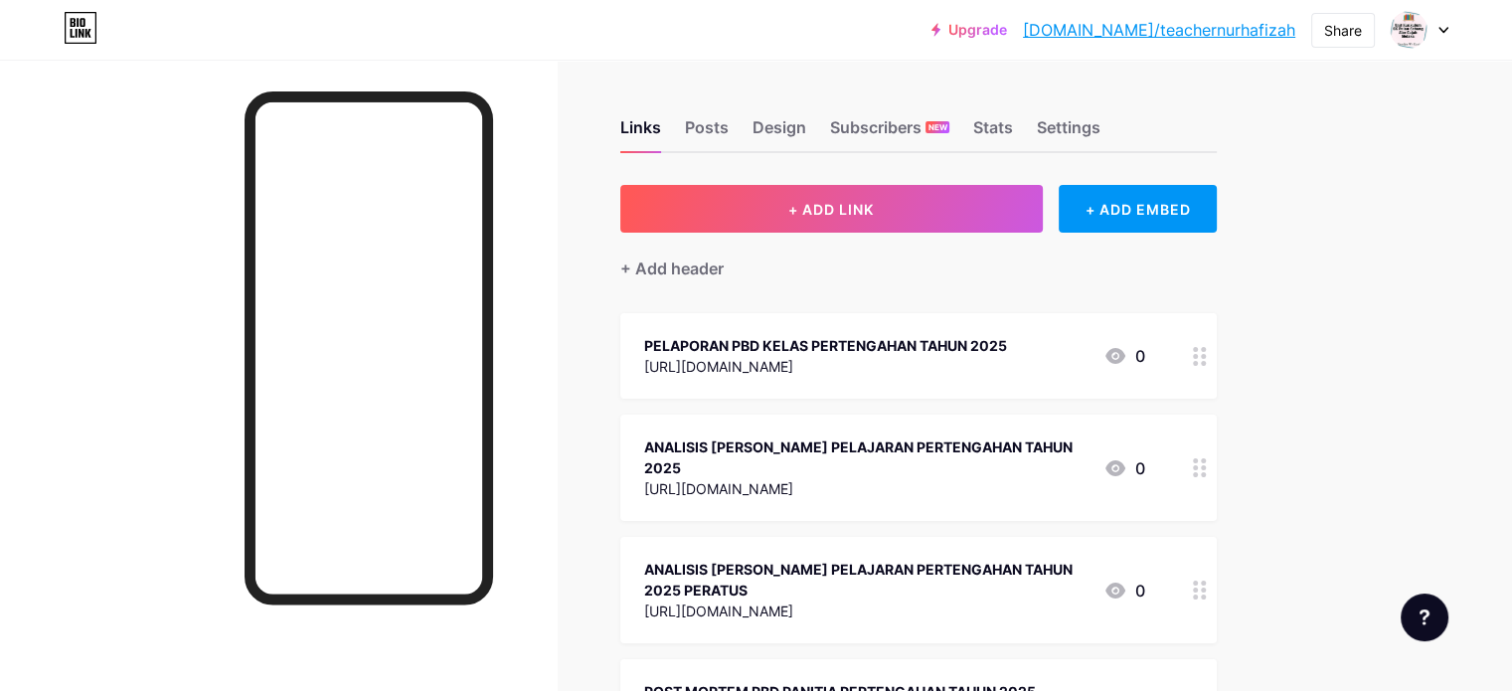
click at [1207, 581] on icon at bounding box center [1200, 590] width 14 height 19
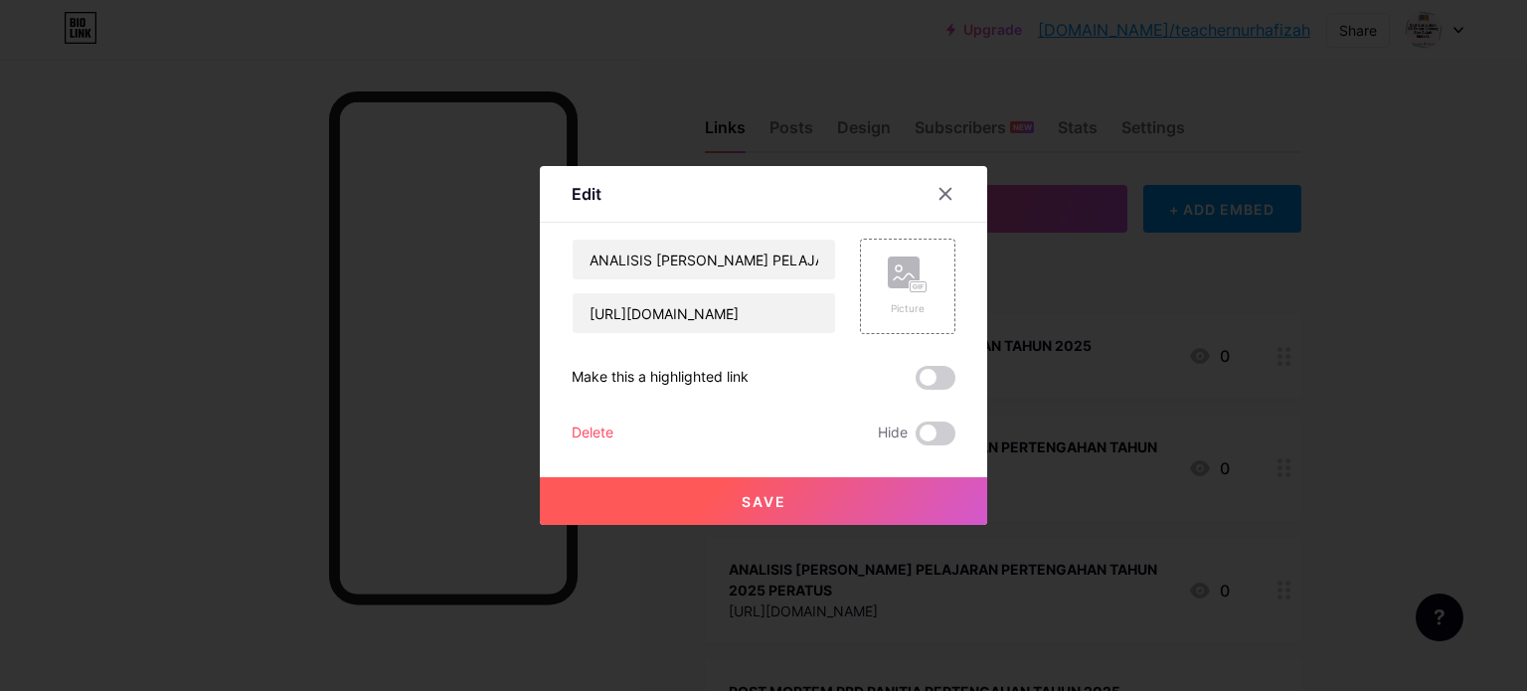
click at [738, 53] on div at bounding box center [763, 345] width 1527 height 691
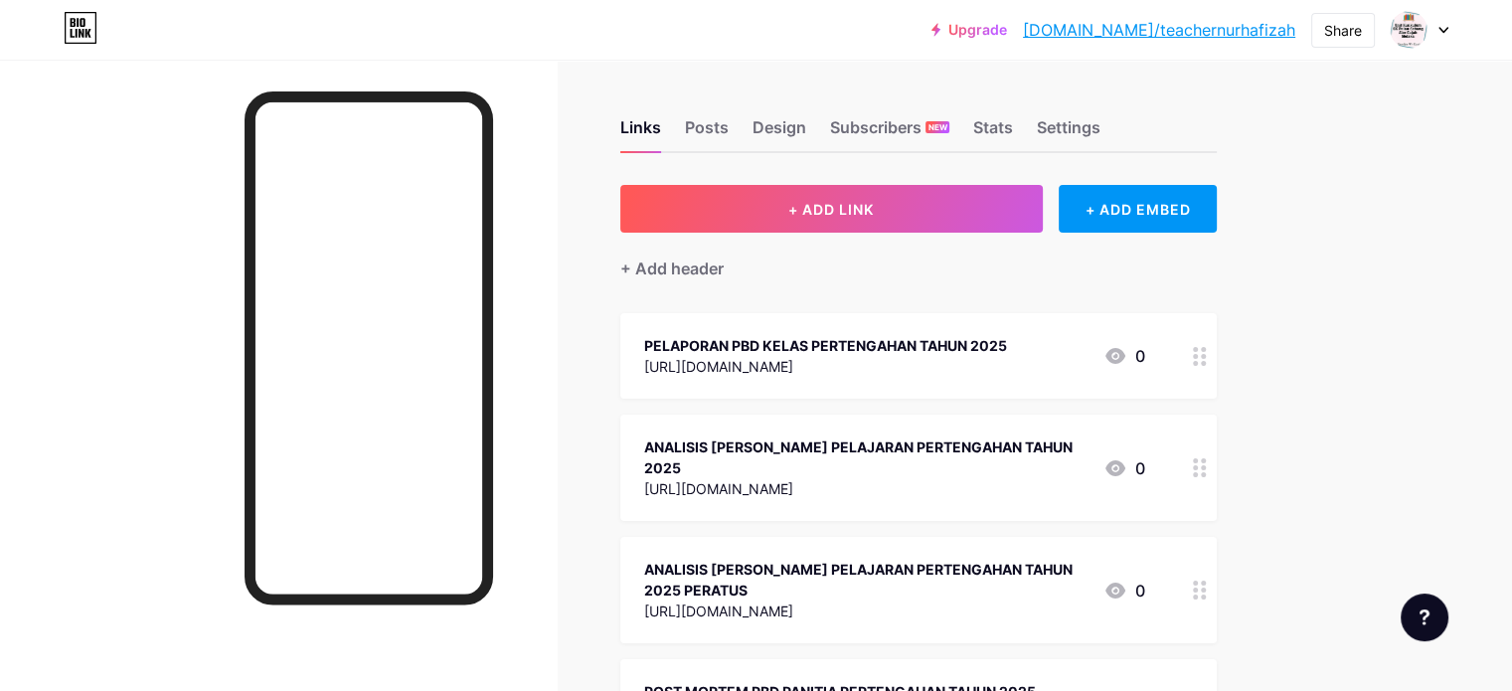
click at [1207, 581] on icon at bounding box center [1200, 590] width 14 height 19
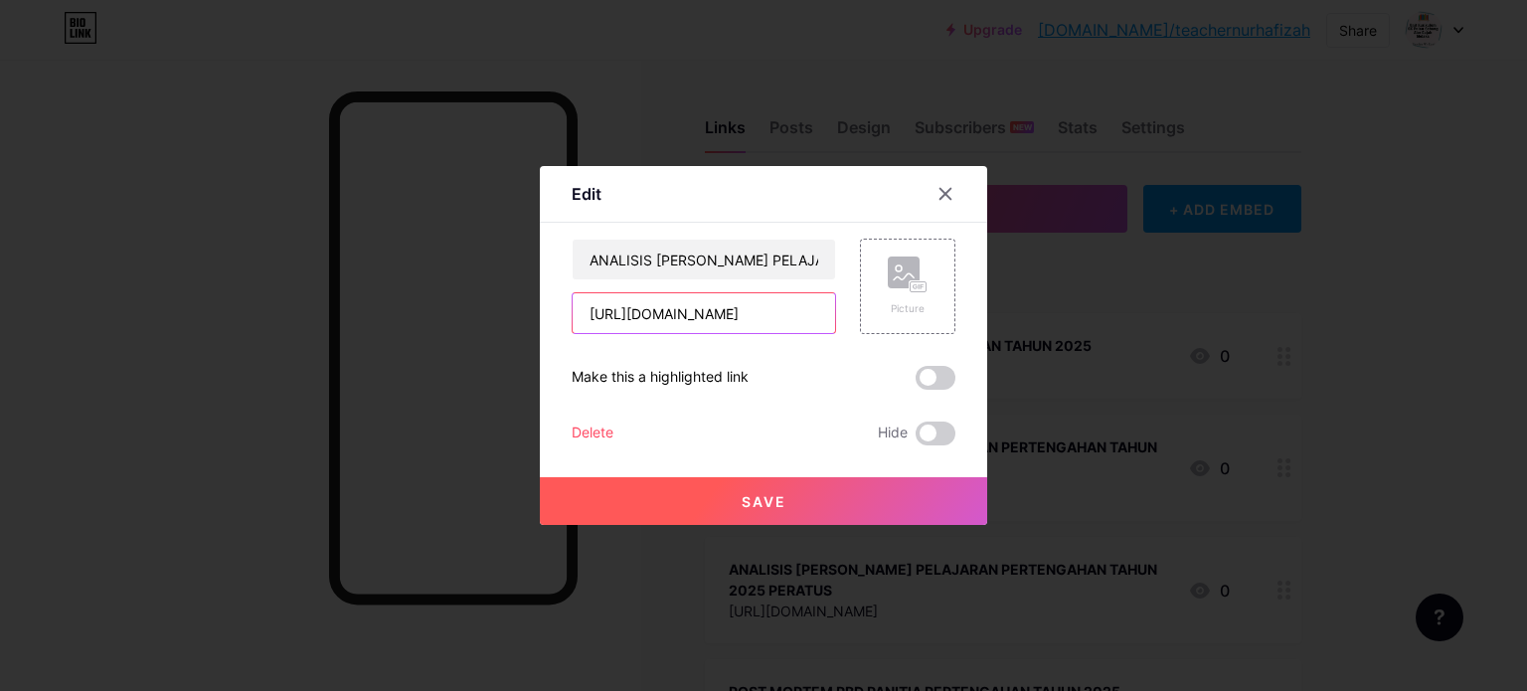
click at [738, 313] on input "[URL][DOMAIN_NAME]" at bounding box center [704, 313] width 262 height 40
type input "e"
paste input "https://docs.google.com/spreadsheets/d/13SOfOIiq2lkiCPz6U0xErVRSQ0sklCYt/edit?u…"
type input "https://docs.google.com/spreadsheets/d/13SOfOIiq2lkiCPz6U0xErVRSQ0sklCYt/edit?u…"
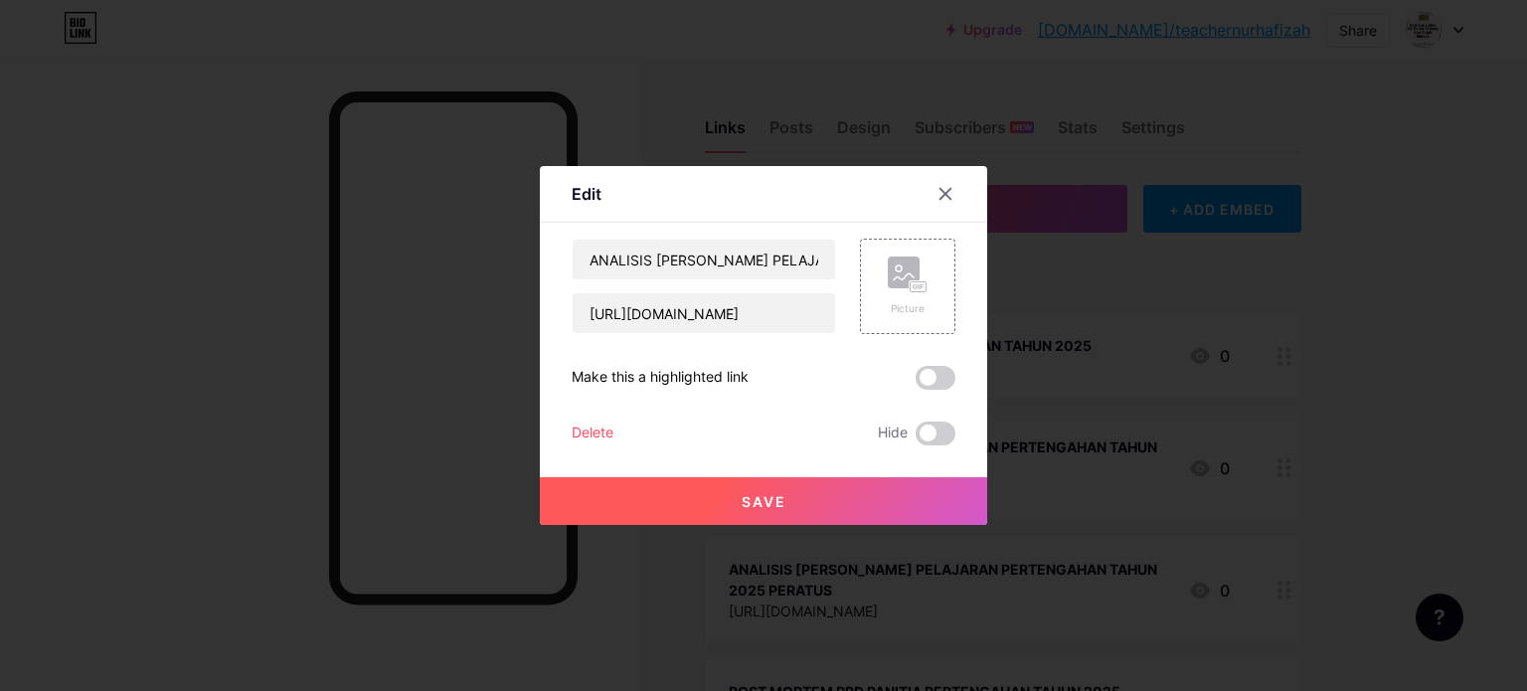
click at [763, 502] on span "Save" at bounding box center [764, 501] width 45 height 17
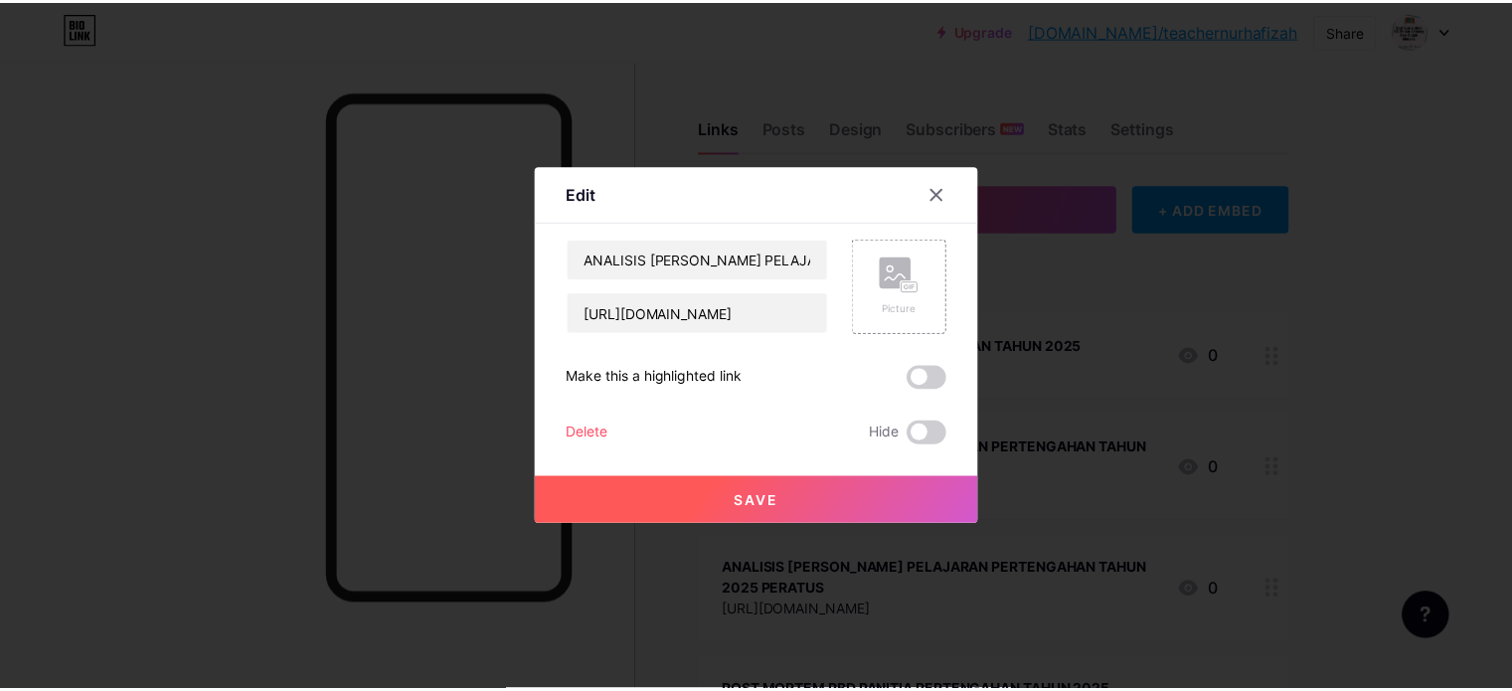
scroll to position [0, 0]
